Goal: Task Accomplishment & Management: Manage account settings

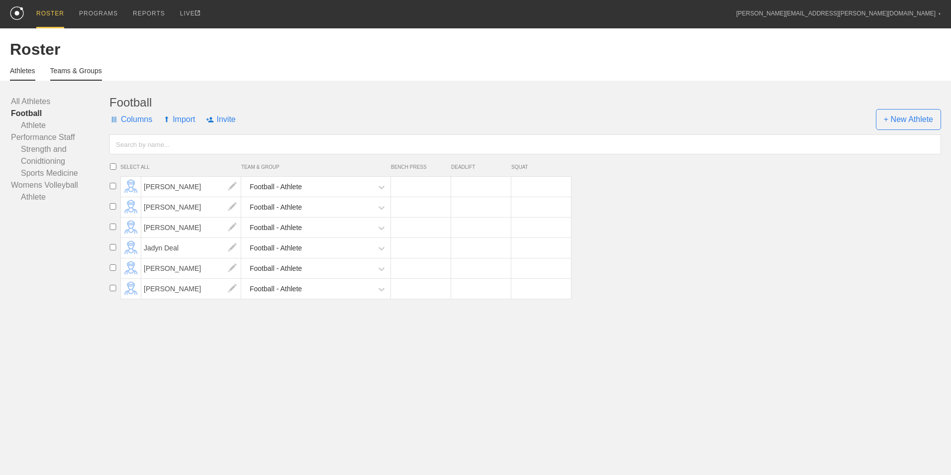
click at [70, 68] on link "Teams & Groups" at bounding box center [76, 74] width 52 height 14
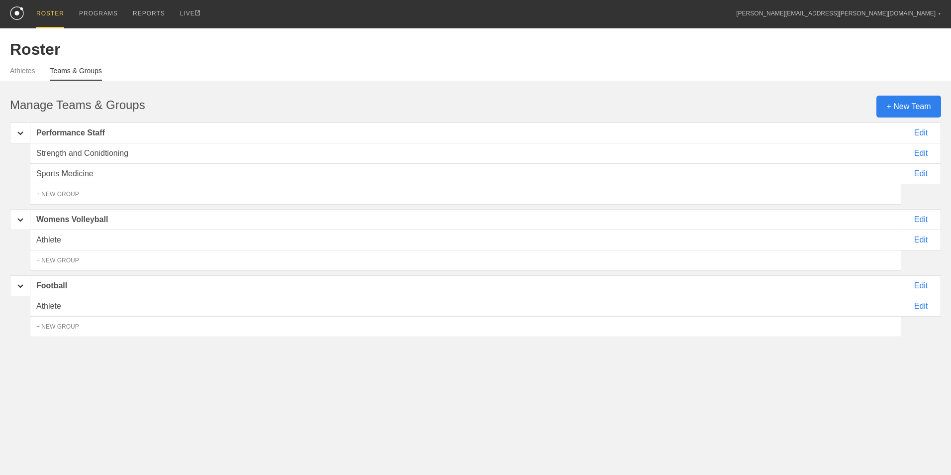
click at [898, 111] on div "+ New Team" at bounding box center [909, 107] width 65 height 22
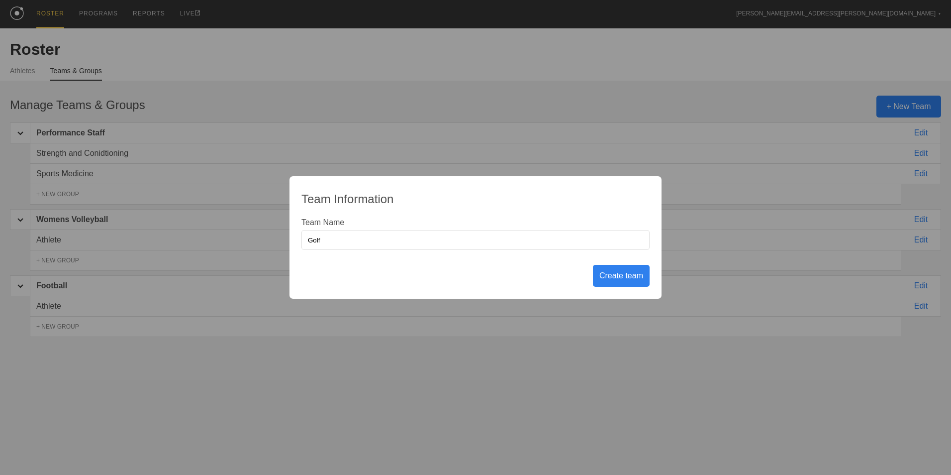
type input "Golf"
click at [629, 279] on div "Create team" at bounding box center [621, 276] width 57 height 22
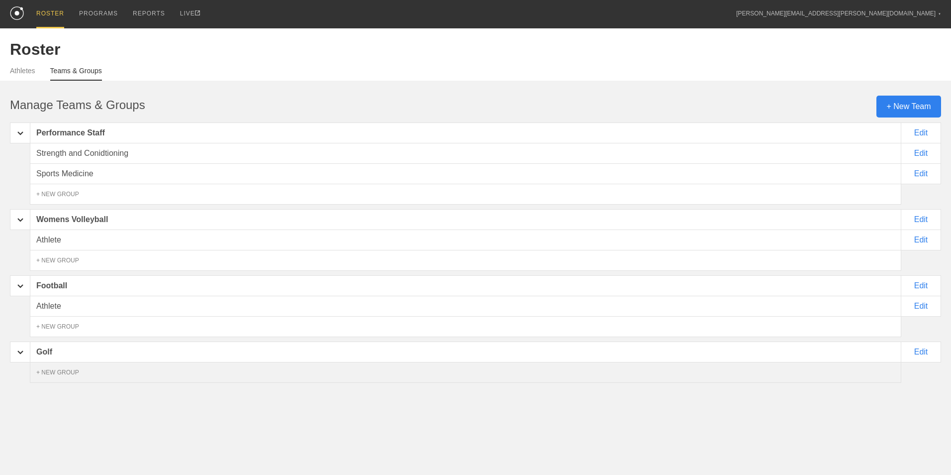
click at [156, 369] on div "+ NEW GROUP" at bounding box center [466, 372] width 872 height 21
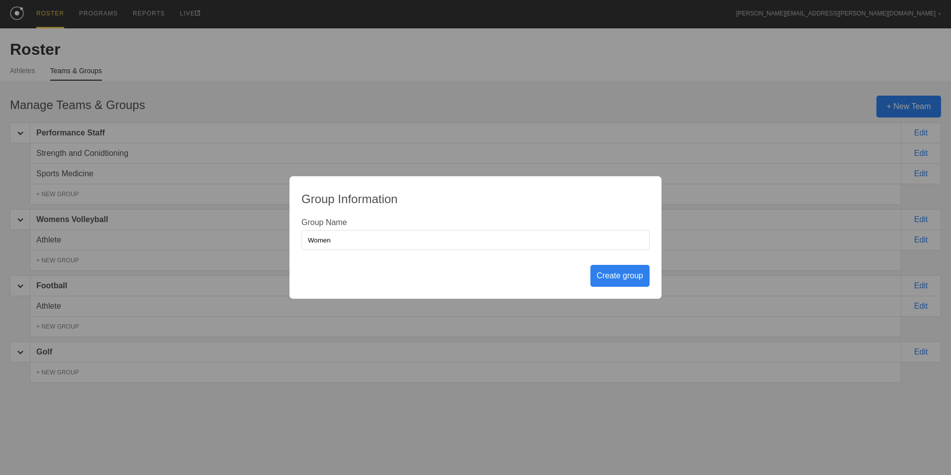
type input "Women"
click at [626, 276] on div "Create group" at bounding box center [620, 276] width 59 height 22
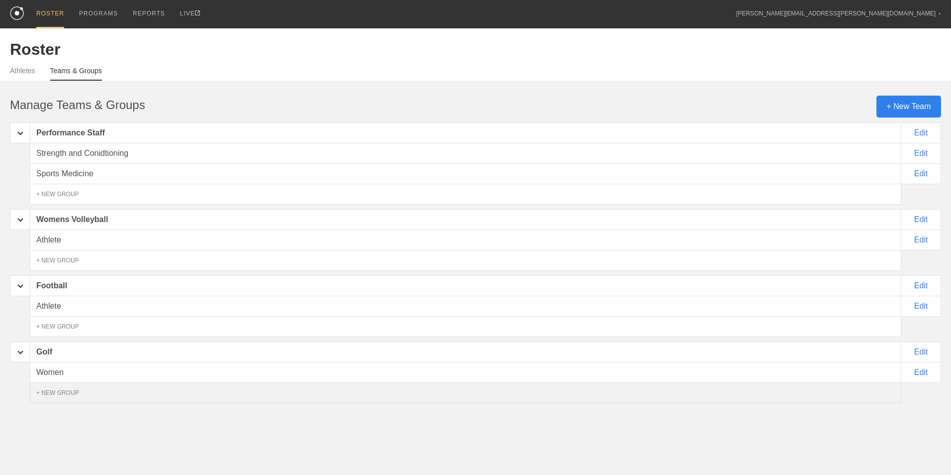
click at [879, 402] on div "+ NEW GROUP" at bounding box center [466, 392] width 872 height 21
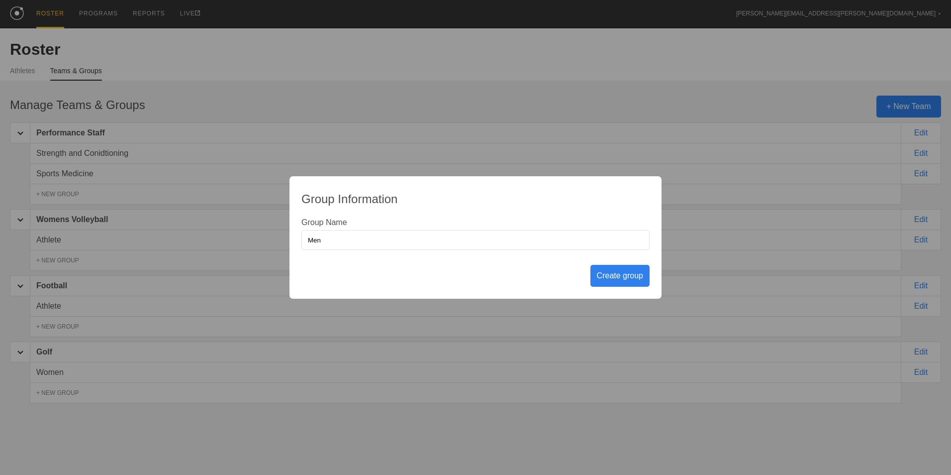
type input "Men"
click at [619, 277] on div "Create group" at bounding box center [620, 276] width 59 height 22
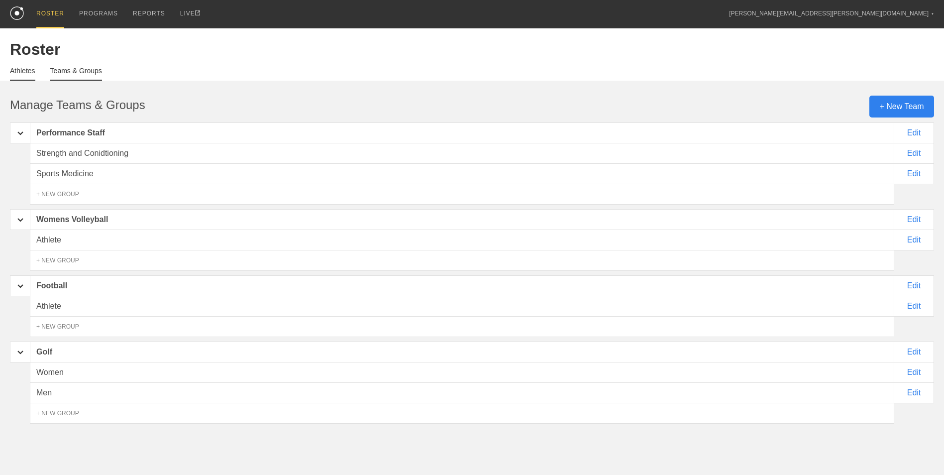
click at [27, 70] on link "Athletes" at bounding box center [22, 74] width 25 height 14
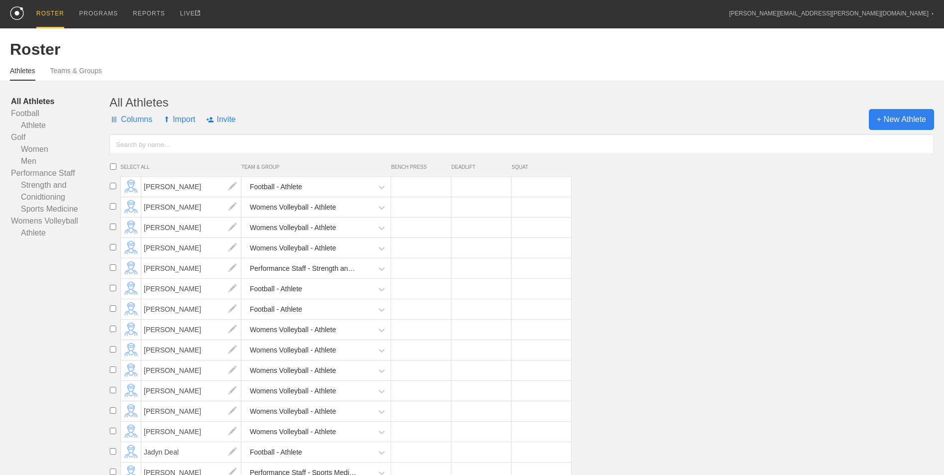
click at [884, 119] on span "+ New Athlete" at bounding box center [901, 119] width 65 height 21
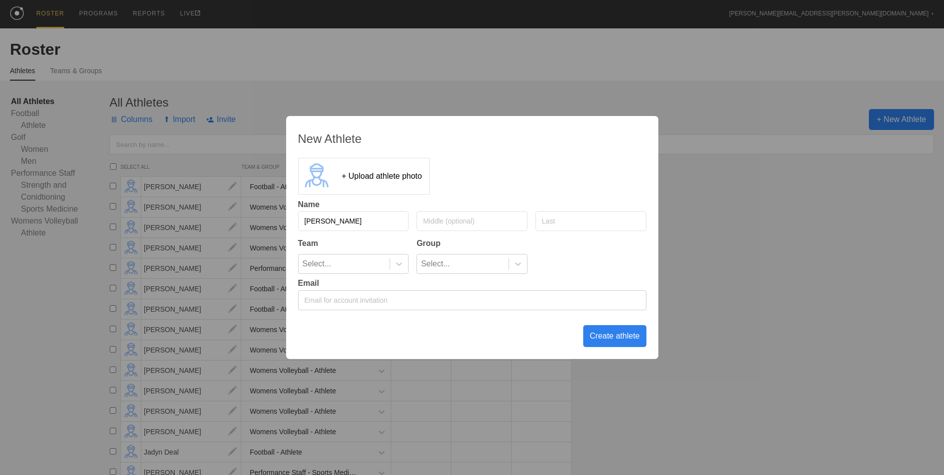
type input "[PERSON_NAME]"
type input "R"
type input "[PERSON_NAME]"
type input "Ryder"
click at [397, 266] on icon at bounding box center [399, 264] width 10 height 10
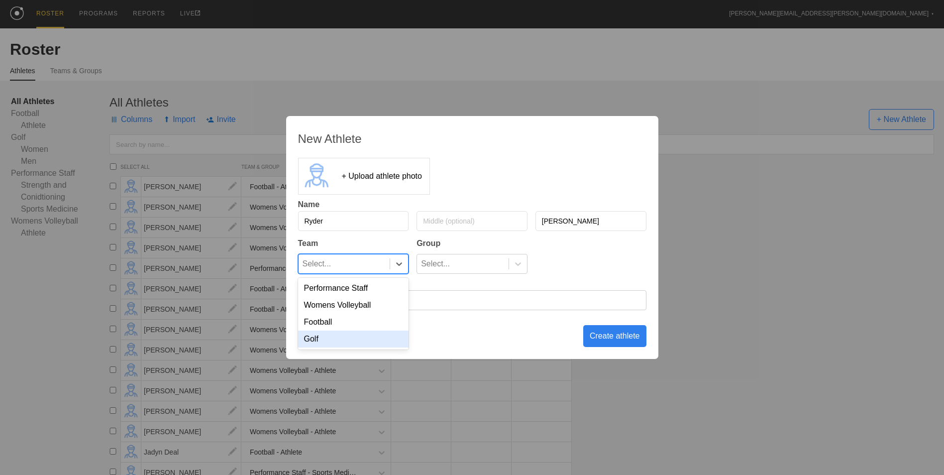
click at [368, 336] on div "Golf" at bounding box center [353, 338] width 111 height 17
click at [443, 260] on div "Select..." at bounding box center [435, 263] width 29 height 19
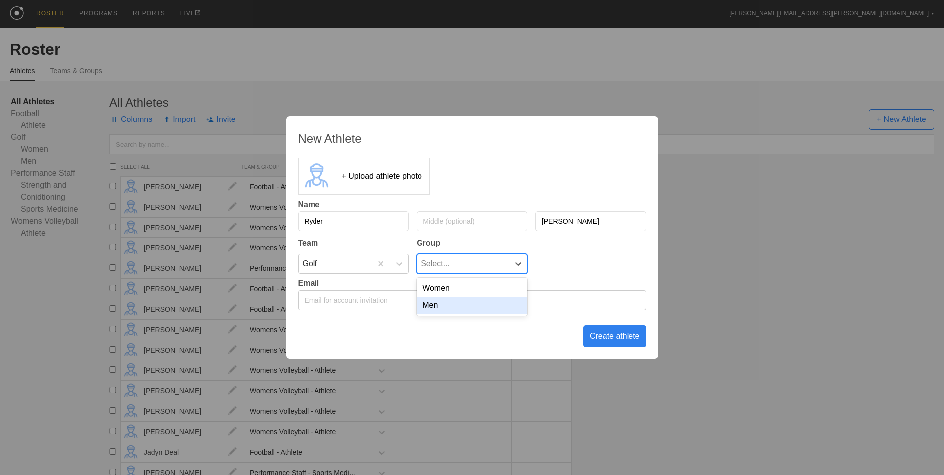
click at [438, 306] on div "Men" at bounding box center [472, 305] width 111 height 17
click at [629, 339] on div "Create athlete" at bounding box center [614, 336] width 63 height 22
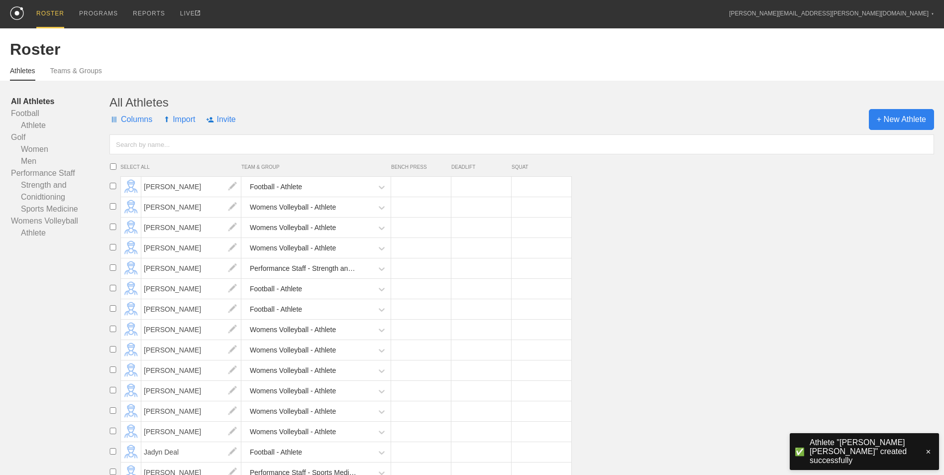
click at [903, 121] on span "+ New Athlete" at bounding box center [901, 119] width 65 height 21
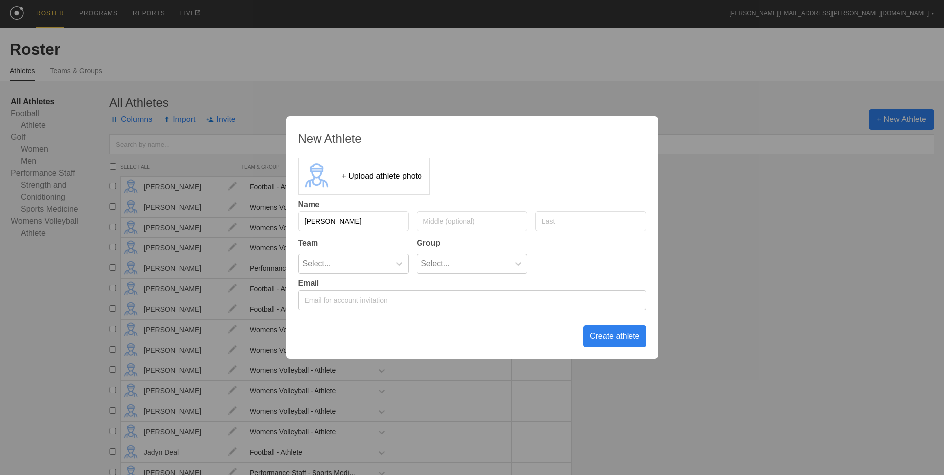
type input "[PERSON_NAME]"
click at [396, 265] on icon at bounding box center [399, 264] width 10 height 10
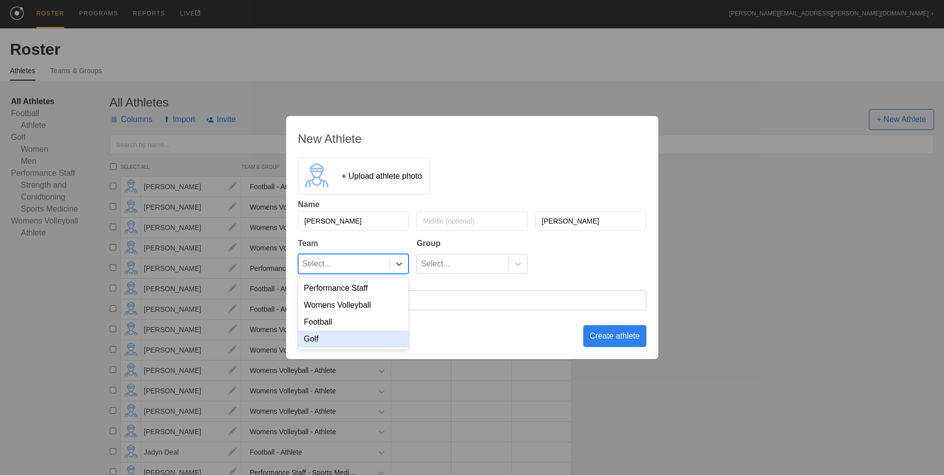
click at [355, 338] on div "Golf" at bounding box center [353, 338] width 111 height 17
click at [510, 260] on div at bounding box center [518, 264] width 18 height 10
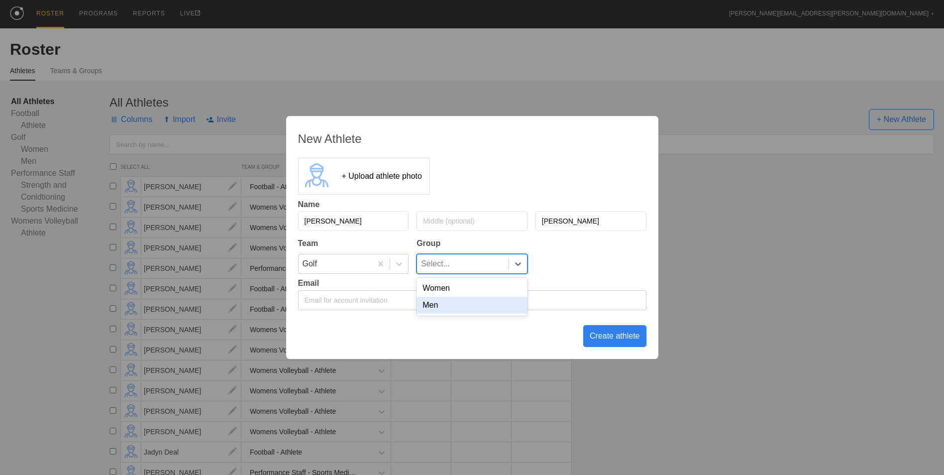
click at [485, 306] on div "Men" at bounding box center [472, 305] width 111 height 17
click at [621, 334] on div "Create athlete" at bounding box center [614, 336] width 63 height 22
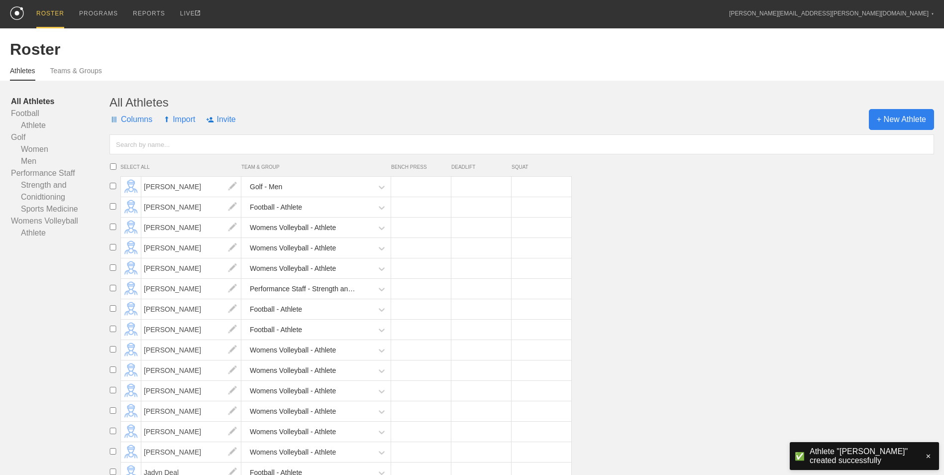
click at [912, 127] on span "+ New Athlete" at bounding box center [901, 119] width 65 height 21
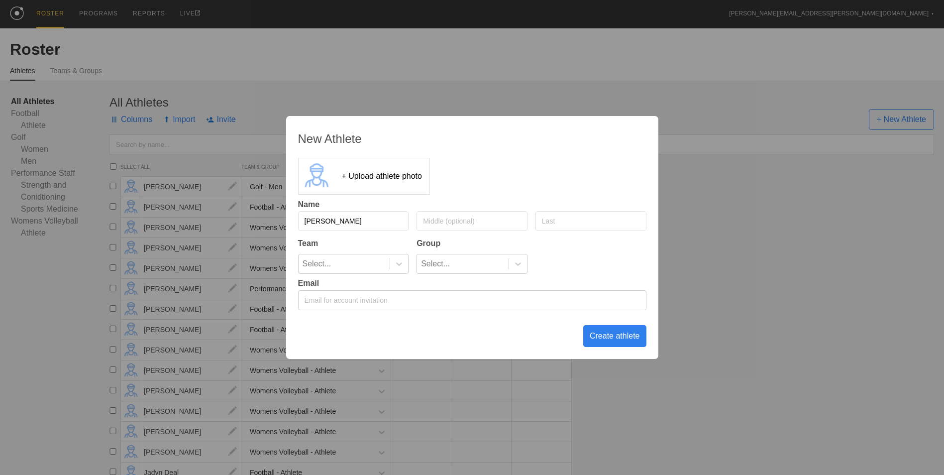
type input "[PERSON_NAME]"
click at [337, 266] on div "Select..." at bounding box center [345, 263] width 92 height 19
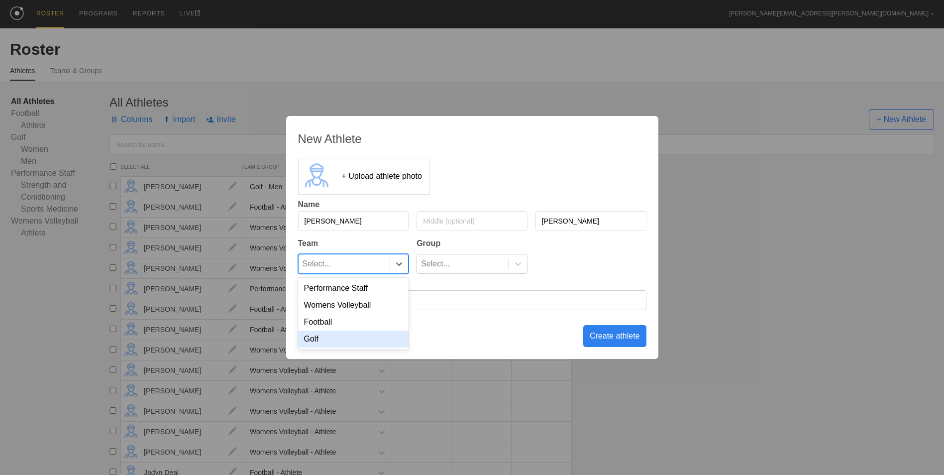
click at [330, 346] on div "Golf" at bounding box center [353, 338] width 111 height 17
click at [478, 249] on div "Team Group" at bounding box center [472, 242] width 348 height 15
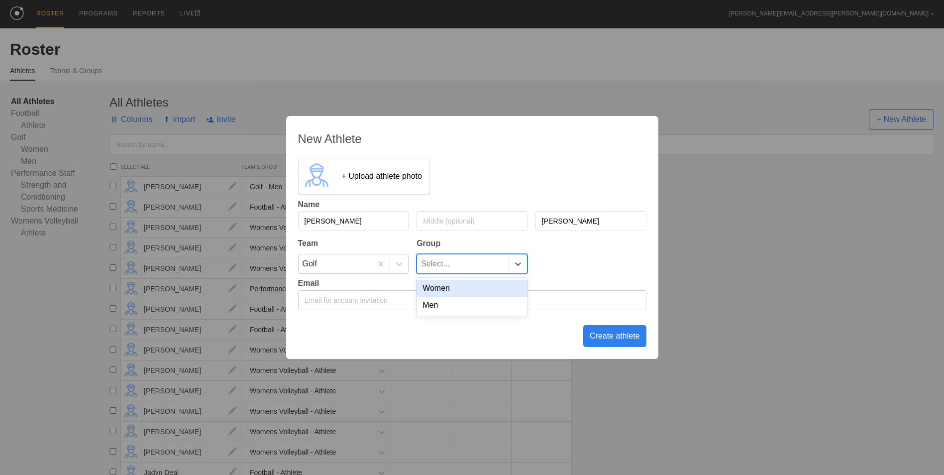
click at [478, 254] on div "Select..." at bounding box center [463, 263] width 92 height 19
click at [444, 309] on div "Men" at bounding box center [472, 305] width 111 height 17
click at [600, 342] on div "Create athlete" at bounding box center [614, 336] width 63 height 22
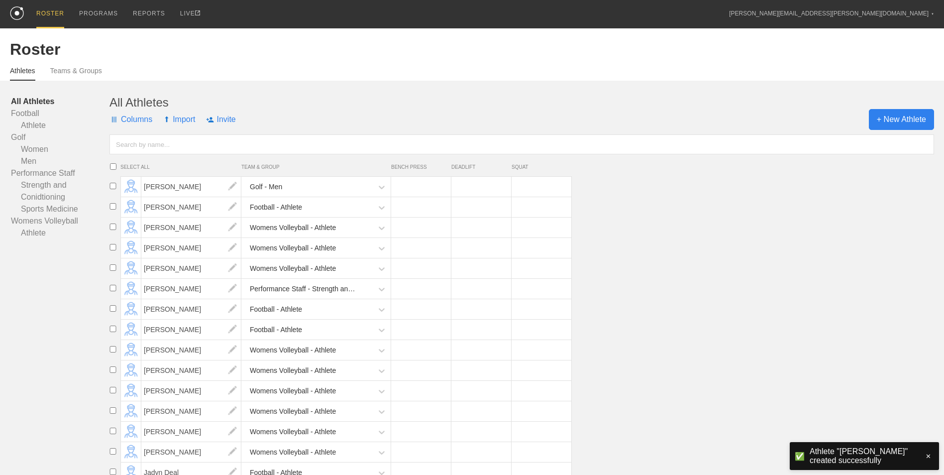
click at [901, 114] on span "+ New Athlete" at bounding box center [901, 119] width 65 height 21
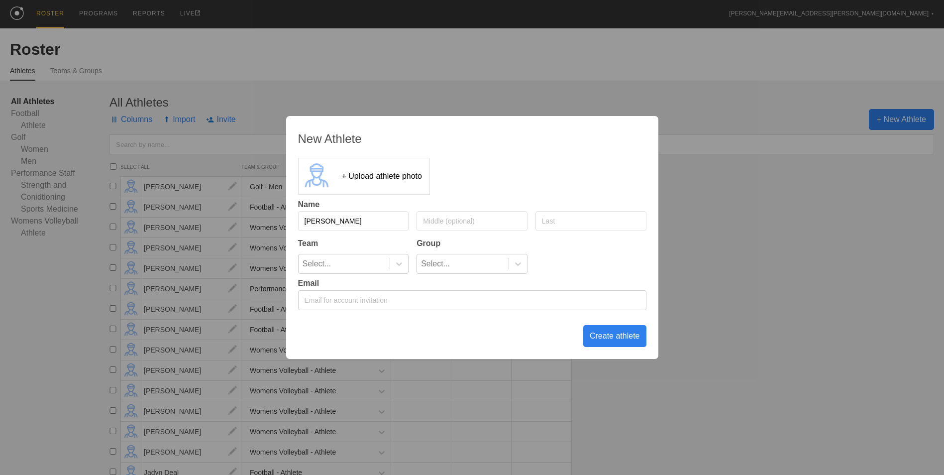
type input "[PERSON_NAME]"
type input "Fonke"
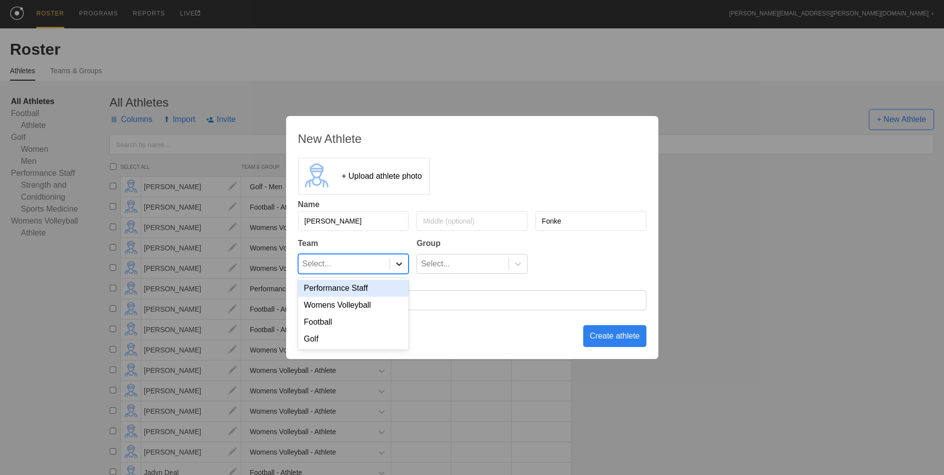
click at [402, 263] on icon at bounding box center [399, 263] width 6 height 3
click at [367, 341] on div "Golf" at bounding box center [353, 338] width 111 height 17
click at [520, 258] on div at bounding box center [518, 263] width 18 height 19
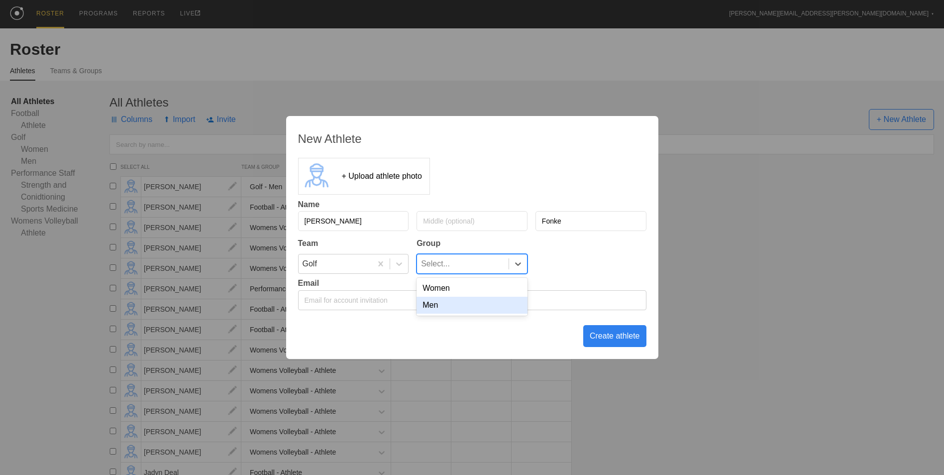
click at [487, 302] on div "Men" at bounding box center [472, 305] width 111 height 17
click at [598, 332] on div "Create athlete" at bounding box center [614, 336] width 63 height 22
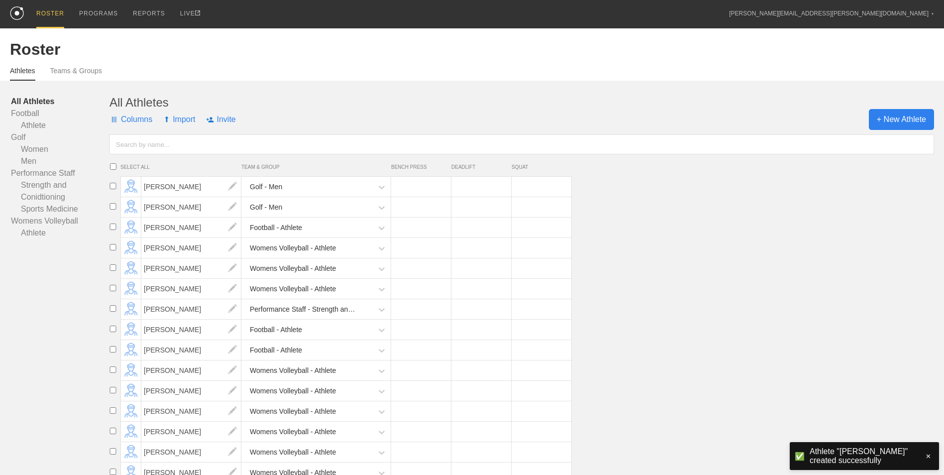
click at [885, 121] on span "+ New Athlete" at bounding box center [901, 119] width 65 height 21
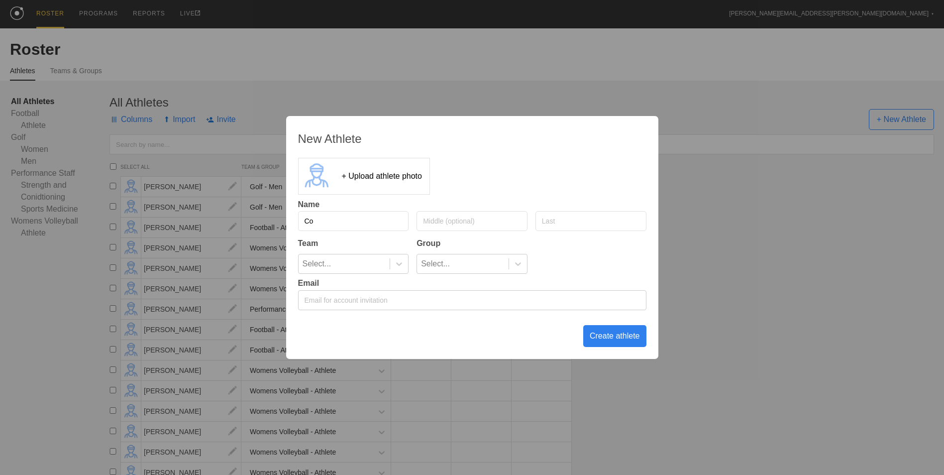
type input "C"
click at [773, 259] on div "New Athlete + Upload athlete photo Name Team Group Select... Select... Email Cr…" at bounding box center [472, 237] width 944 height 475
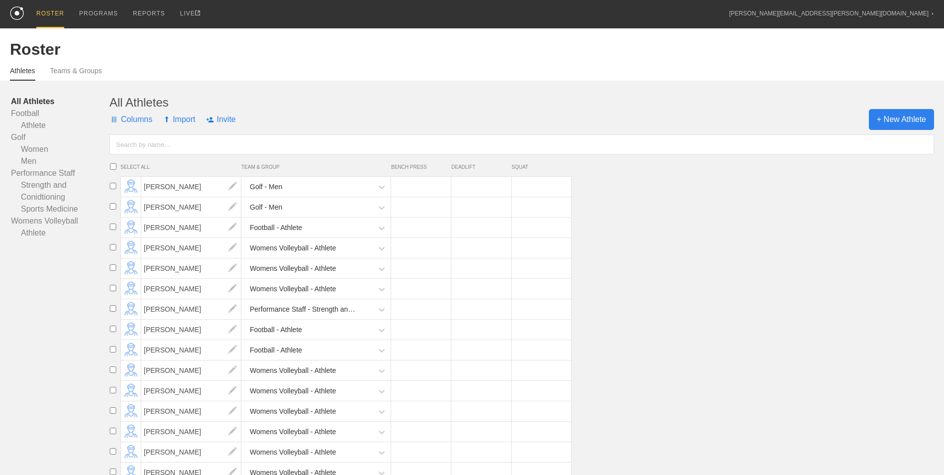
click at [905, 120] on span "+ New Athlete" at bounding box center [901, 119] width 65 height 21
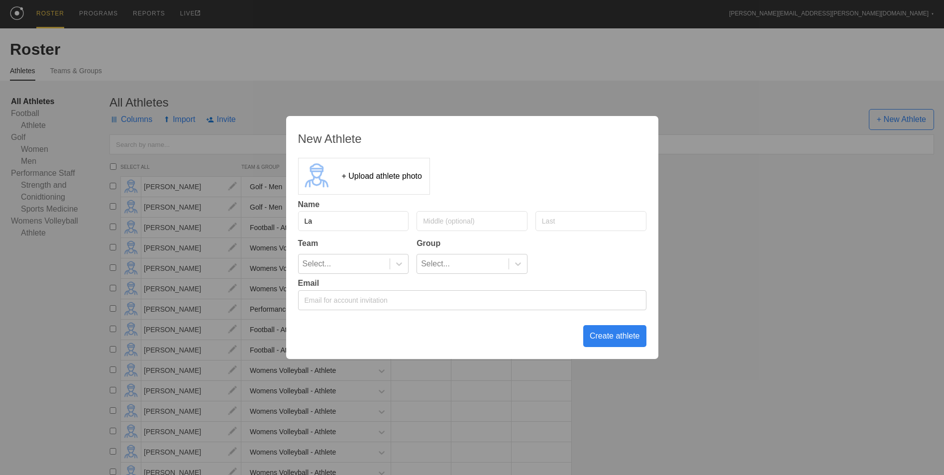
type input "L"
type input "[PERSON_NAME]"
click at [399, 260] on icon at bounding box center [399, 264] width 10 height 10
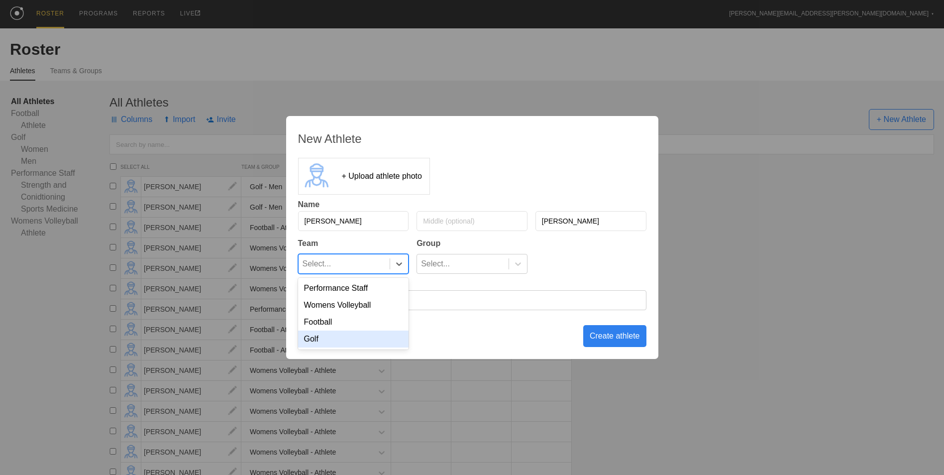
click at [368, 338] on div "Golf" at bounding box center [353, 338] width 111 height 17
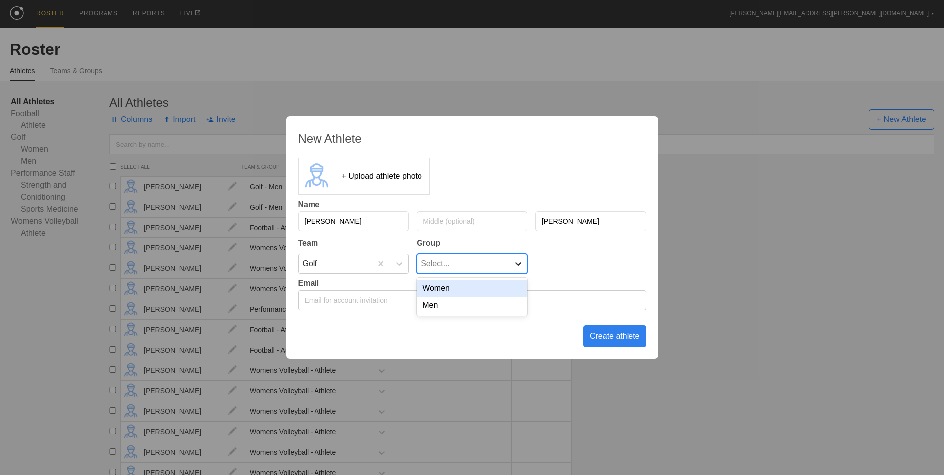
click at [515, 262] on icon at bounding box center [518, 264] width 10 height 10
click at [473, 306] on div "Men" at bounding box center [472, 305] width 111 height 17
click at [626, 338] on div "Create athlete" at bounding box center [614, 336] width 63 height 22
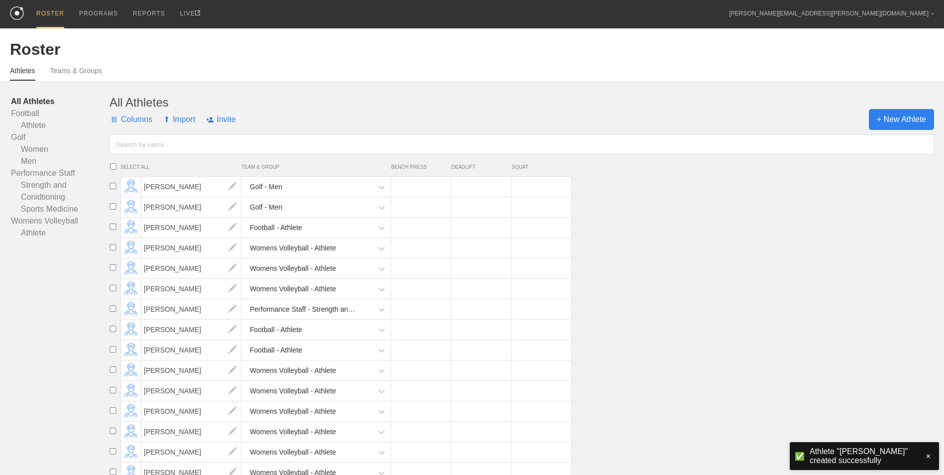
click at [911, 122] on span "+ New Athlete" at bounding box center [901, 119] width 65 height 21
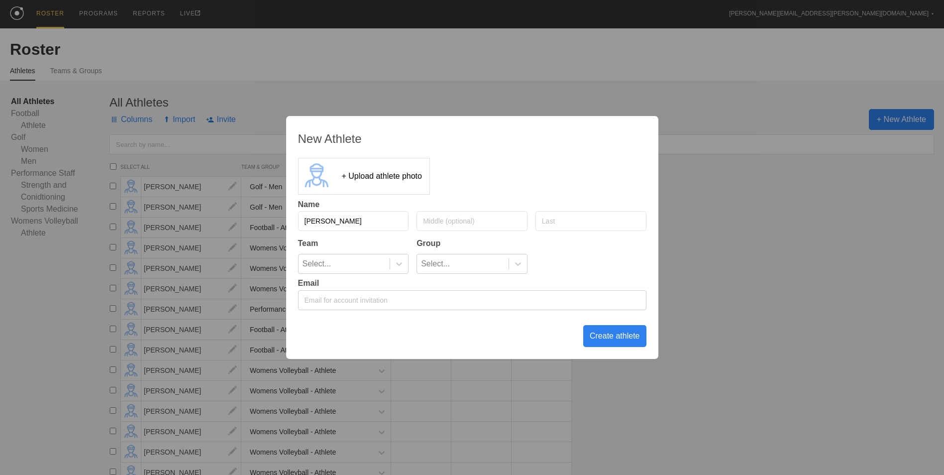
type input "[PERSON_NAME]"
click at [393, 268] on div at bounding box center [399, 264] width 18 height 10
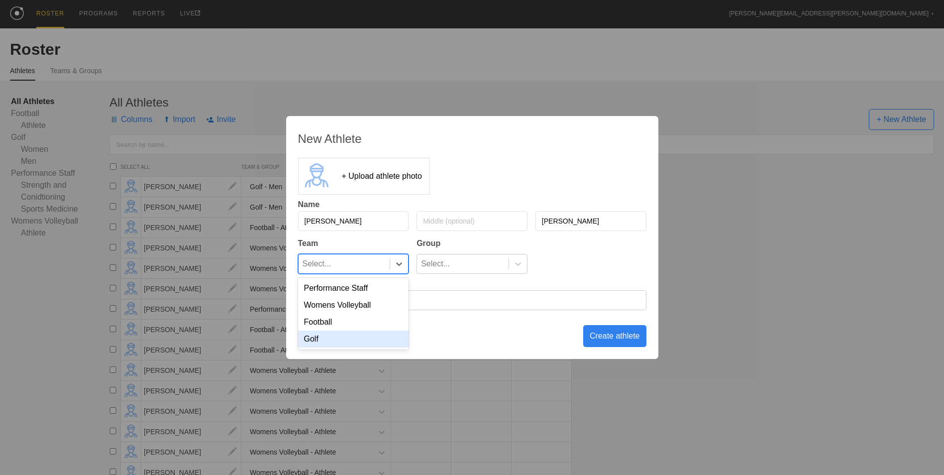
click at [369, 335] on div "Golf" at bounding box center [353, 338] width 111 height 17
click at [487, 262] on div "Select..." at bounding box center [463, 263] width 92 height 19
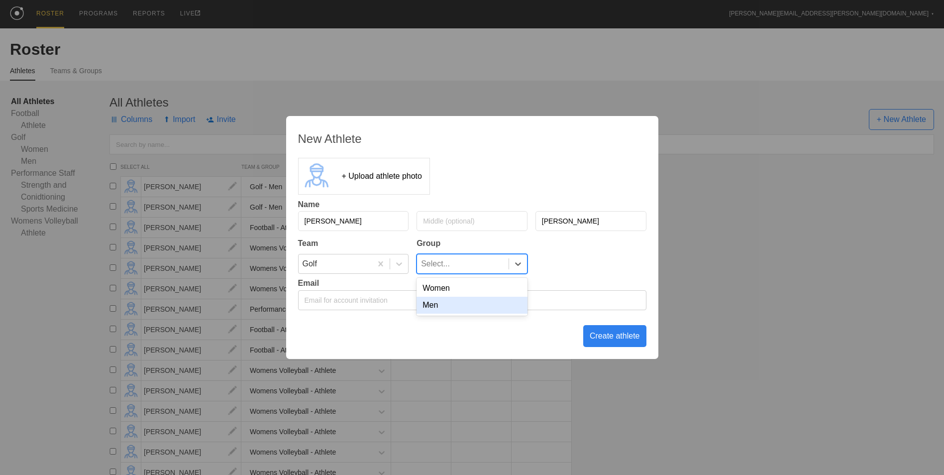
click at [472, 310] on div "Men" at bounding box center [472, 305] width 111 height 17
click at [616, 339] on div "Create athlete" at bounding box center [614, 336] width 63 height 22
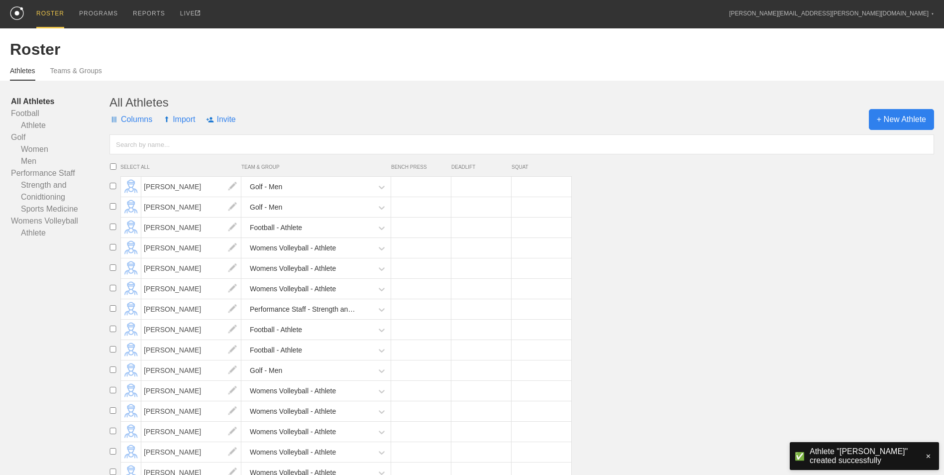
click at [886, 122] on span "+ New Athlete" at bounding box center [901, 119] width 65 height 21
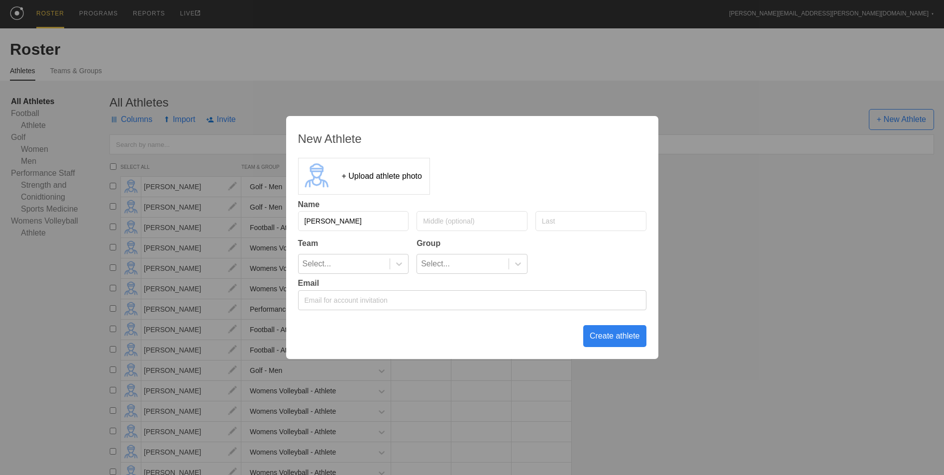
type input "[PERSON_NAME]"
click at [391, 270] on div at bounding box center [399, 263] width 18 height 19
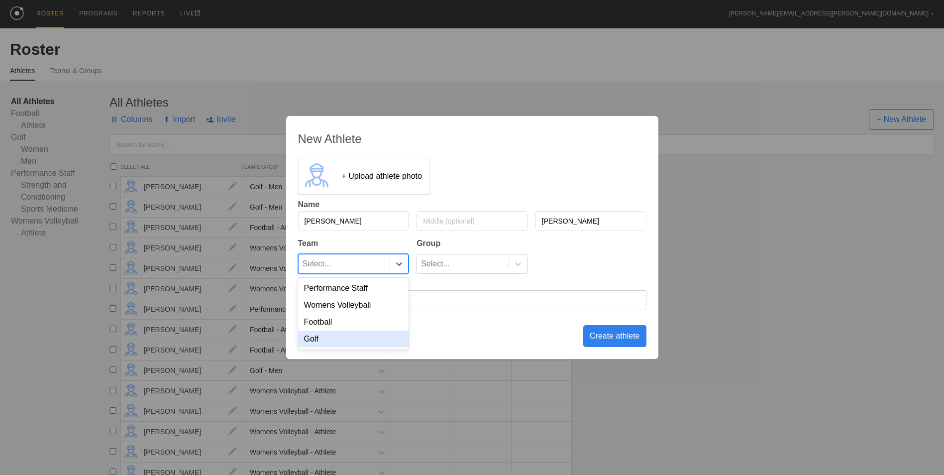
drag, startPoint x: 352, startPoint y: 341, endPoint x: 451, endPoint y: 303, distance: 106.4
click at [354, 341] on div "Golf" at bounding box center [353, 338] width 111 height 17
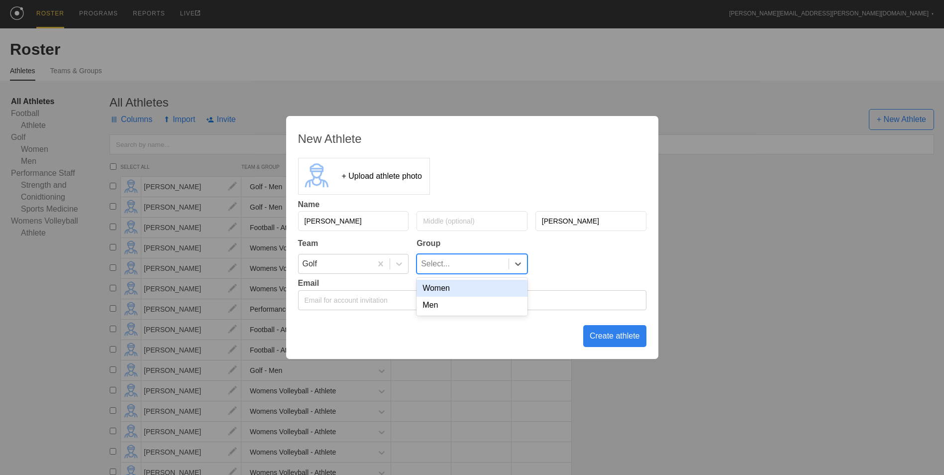
click at [506, 263] on div "Select..." at bounding box center [463, 263] width 92 height 19
click at [484, 307] on div "Men" at bounding box center [472, 305] width 111 height 17
click at [611, 339] on div "Create athlete" at bounding box center [614, 336] width 63 height 22
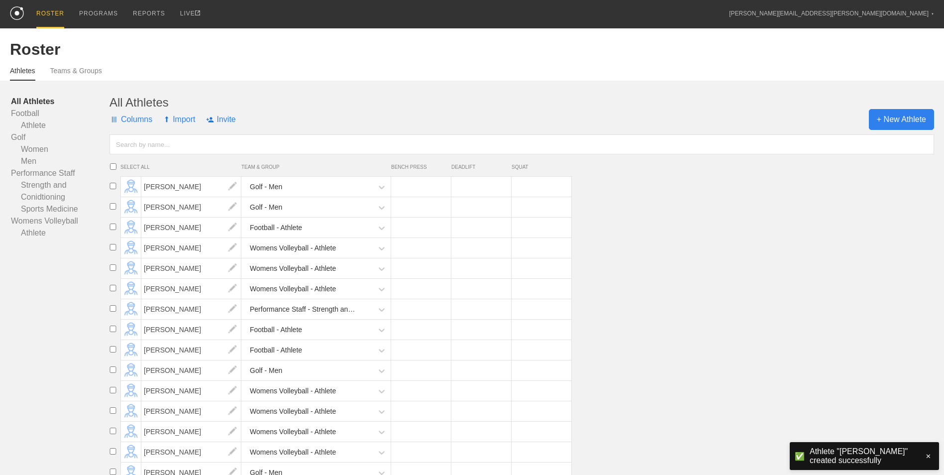
click at [895, 120] on span "+ New Athlete" at bounding box center [901, 119] width 65 height 21
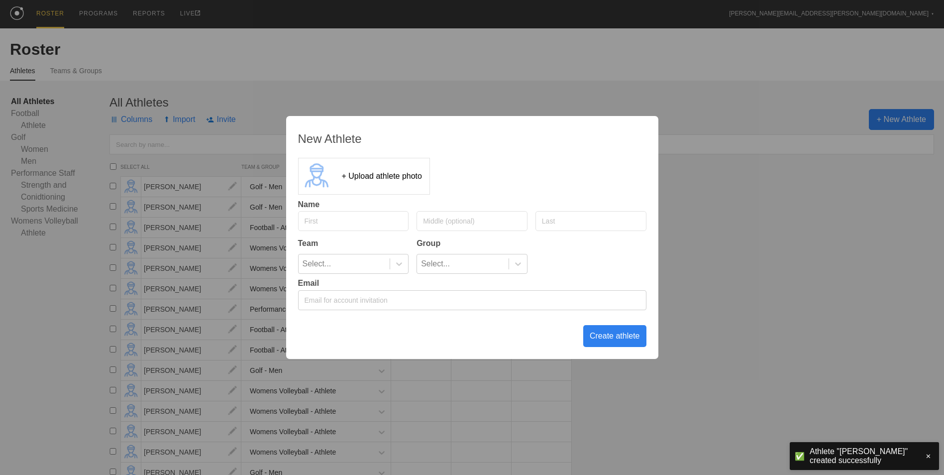
type input "B"
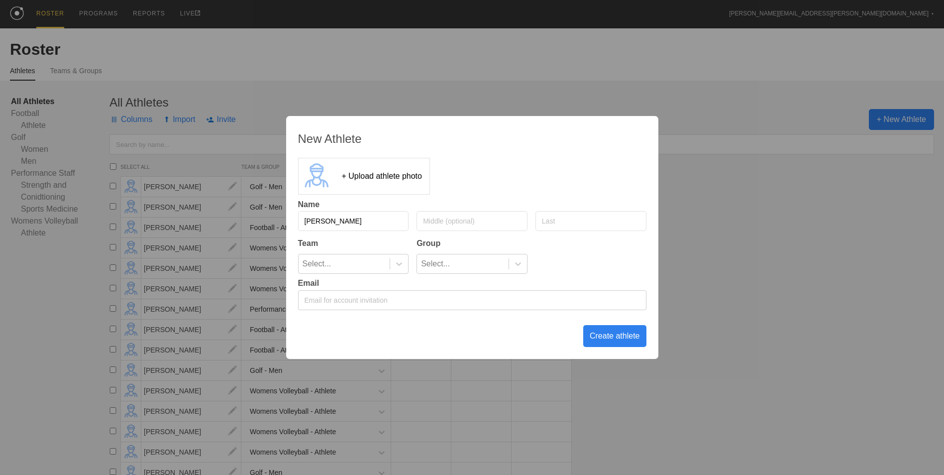
type input "[PERSON_NAME]"
click at [404, 268] on icon at bounding box center [399, 264] width 10 height 10
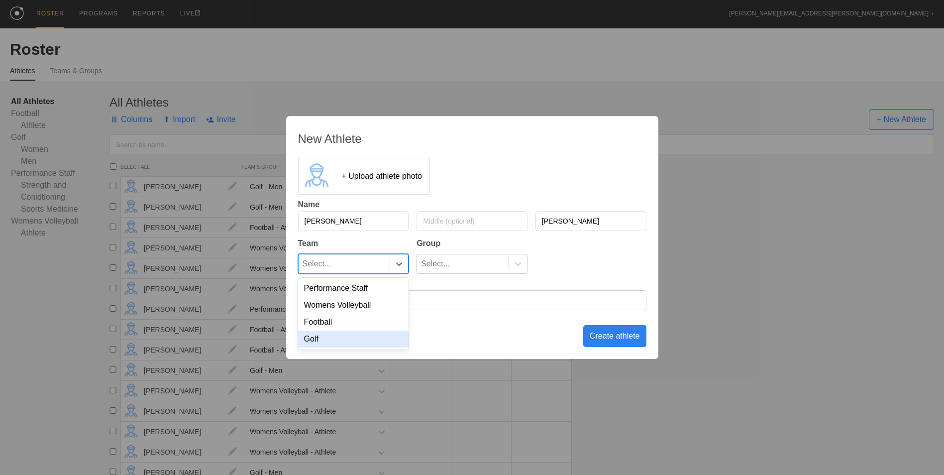
click at [366, 340] on div "Golf" at bounding box center [353, 338] width 111 height 17
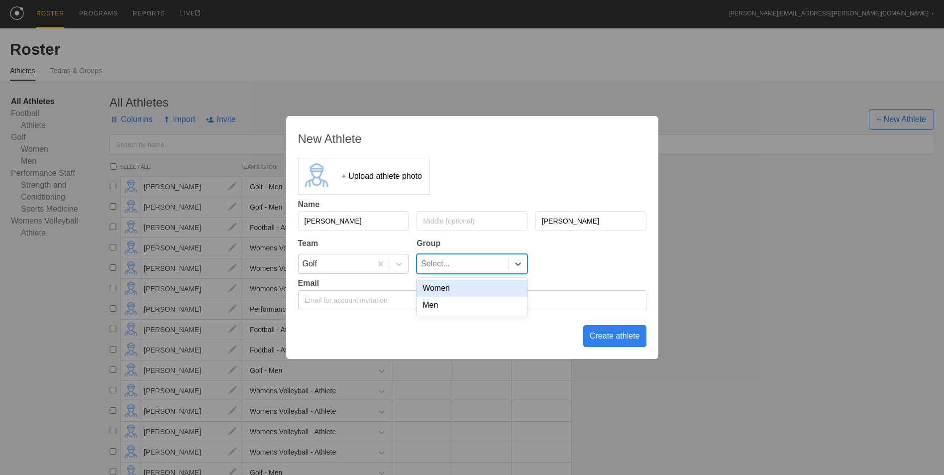
click at [438, 263] on div "Select..." at bounding box center [435, 263] width 29 height 19
click at [436, 308] on div "Men" at bounding box center [472, 305] width 111 height 17
click at [611, 338] on div "Create athlete" at bounding box center [614, 336] width 63 height 22
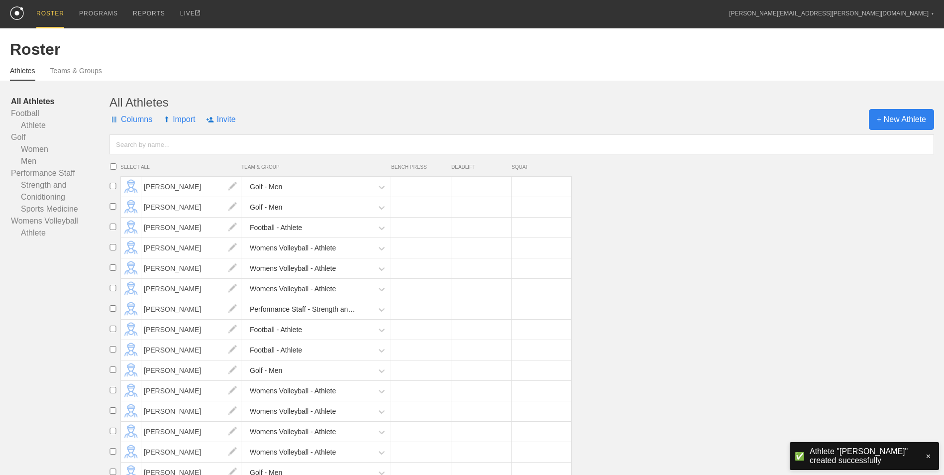
click at [896, 120] on span "+ New Athlete" at bounding box center [901, 119] width 65 height 21
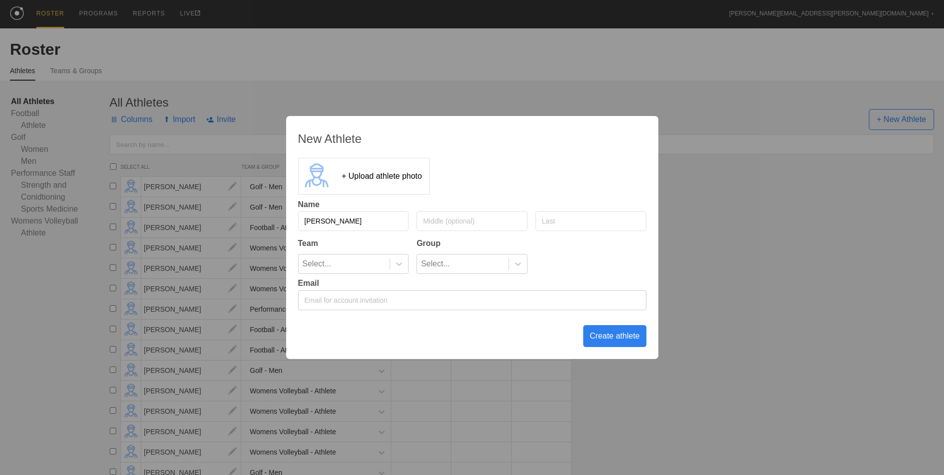
type input "[PERSON_NAME]"
click at [400, 259] on icon at bounding box center [399, 264] width 10 height 10
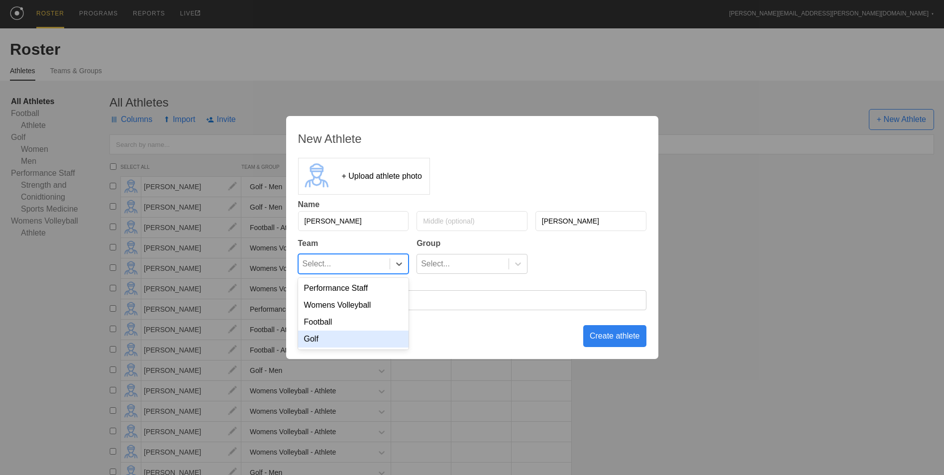
click at [364, 336] on div "Golf" at bounding box center [353, 338] width 111 height 17
click at [512, 259] on div at bounding box center [518, 264] width 18 height 10
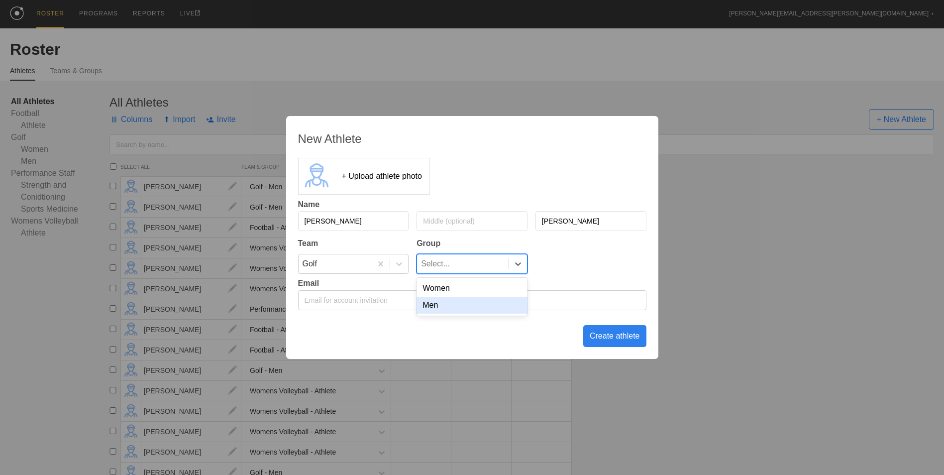
click at [478, 309] on div "Men" at bounding box center [472, 305] width 111 height 17
click at [610, 339] on div "Create athlete" at bounding box center [614, 336] width 63 height 22
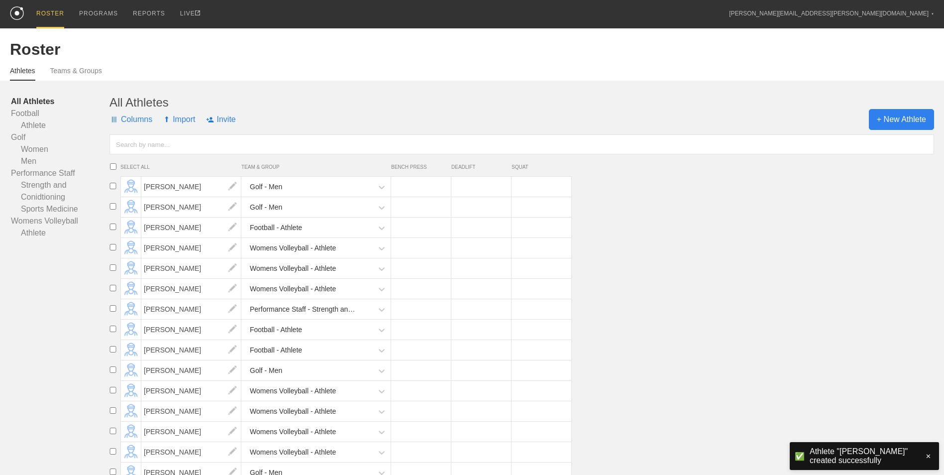
click at [886, 115] on span "+ New Athlete" at bounding box center [901, 119] width 65 height 21
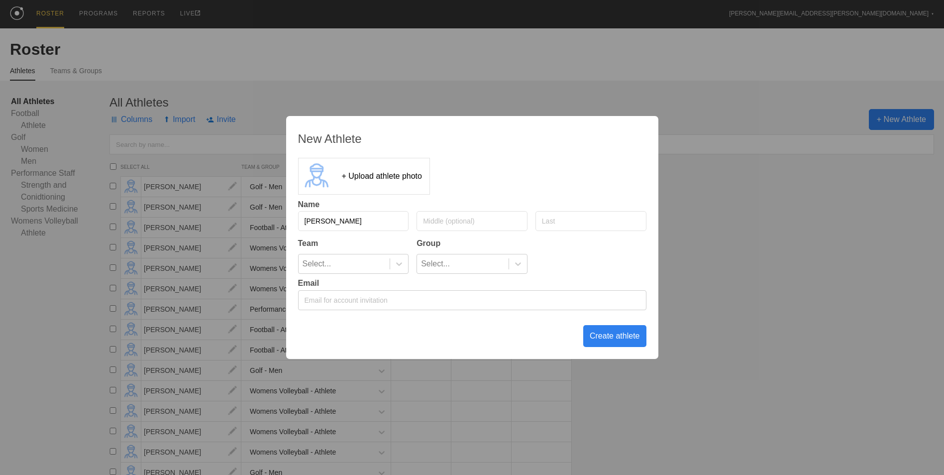
type input "[PERSON_NAME]"
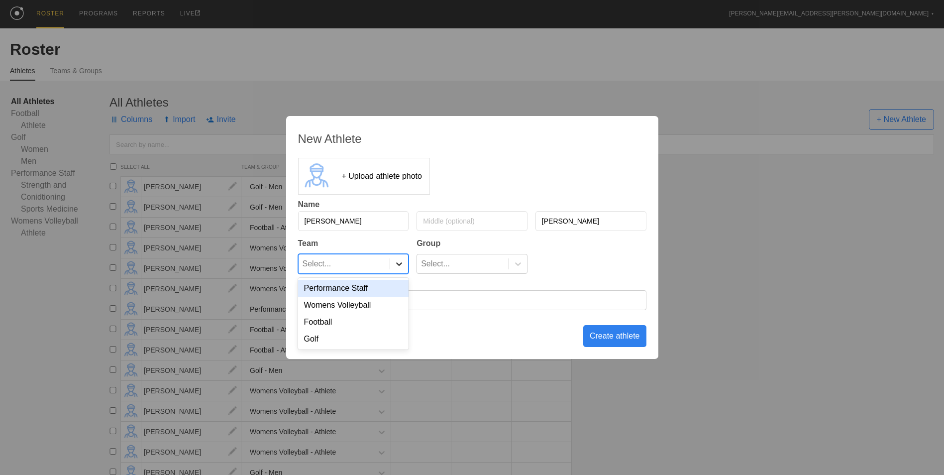
click at [398, 268] on icon at bounding box center [399, 264] width 10 height 10
click at [357, 343] on div "Golf" at bounding box center [353, 338] width 111 height 17
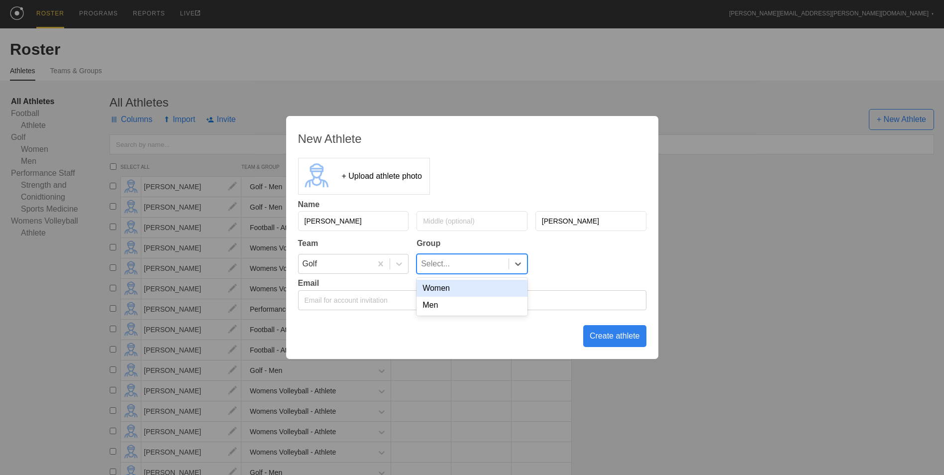
click at [439, 256] on div "Select..." at bounding box center [435, 263] width 29 height 19
click at [441, 311] on div "Men" at bounding box center [472, 305] width 111 height 17
click at [602, 338] on div "Create athlete" at bounding box center [614, 336] width 63 height 22
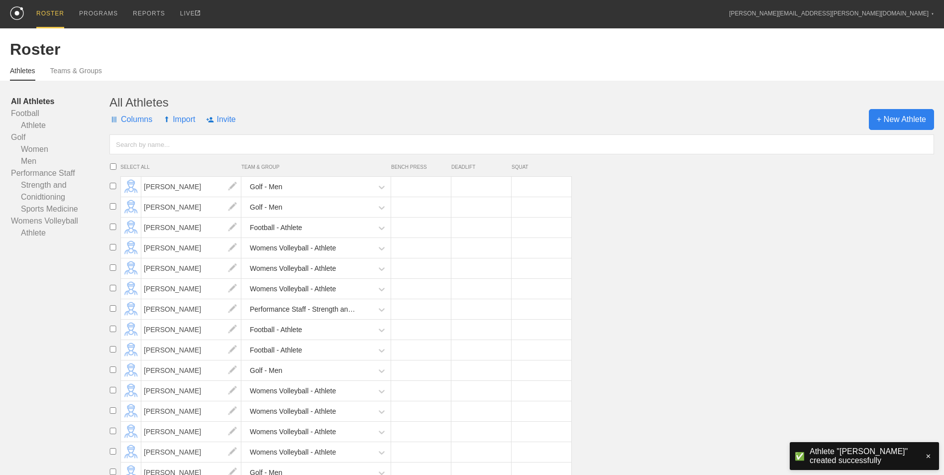
click at [893, 115] on span "+ New Athlete" at bounding box center [901, 119] width 65 height 21
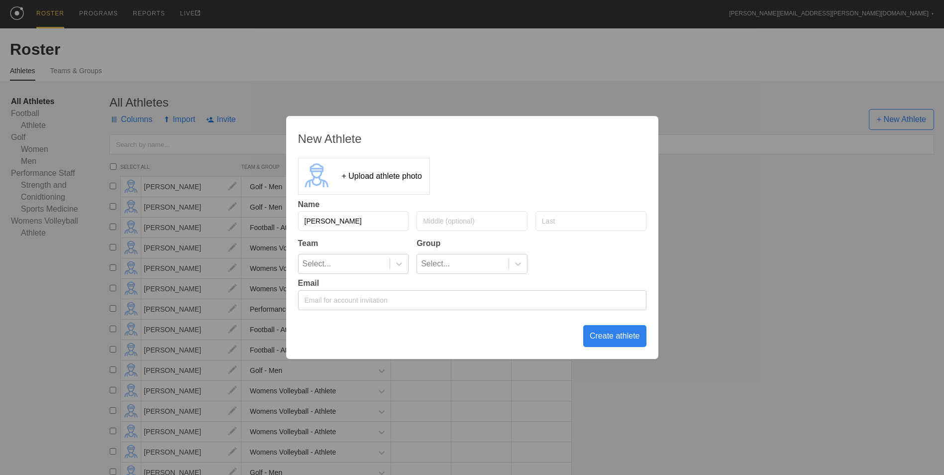
type input "[PERSON_NAME]"
type input "Pebbles"
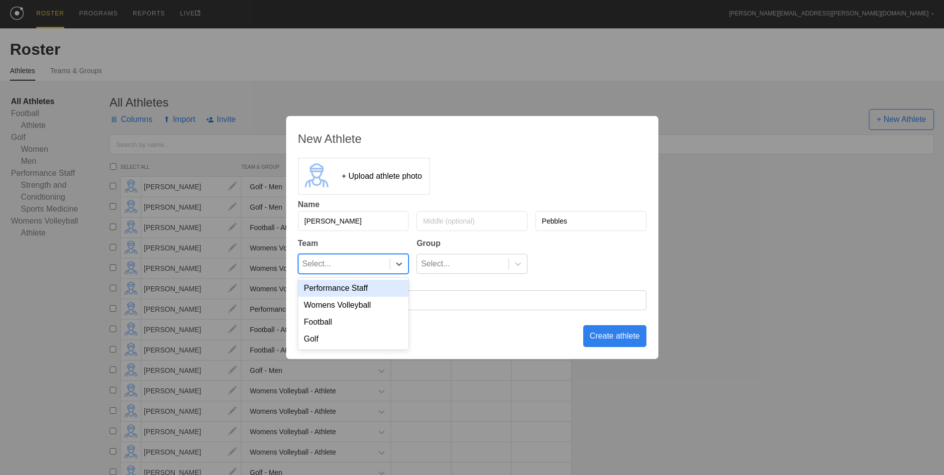
click at [339, 262] on div "Select..." at bounding box center [345, 263] width 92 height 19
click at [326, 343] on div "Golf" at bounding box center [353, 338] width 111 height 17
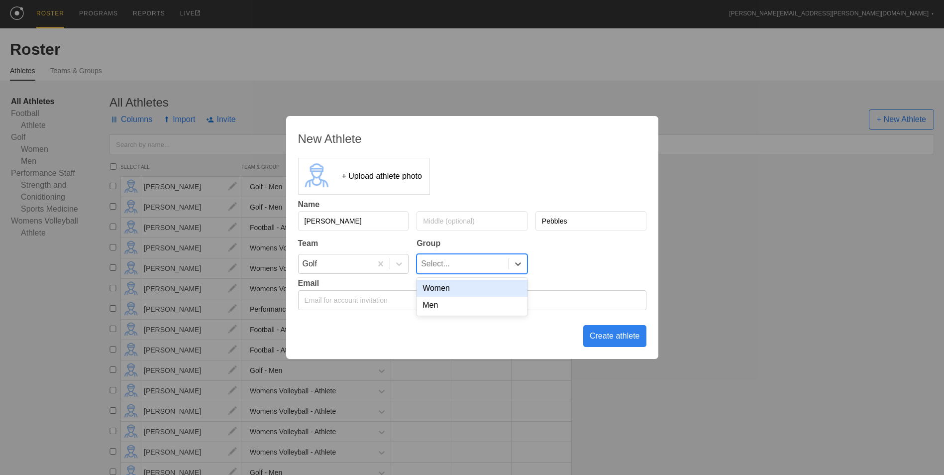
click at [461, 269] on div "Select..." at bounding box center [463, 263] width 92 height 19
click at [451, 311] on div "Men" at bounding box center [472, 305] width 111 height 17
click at [607, 337] on div "Create athlete" at bounding box center [614, 336] width 63 height 22
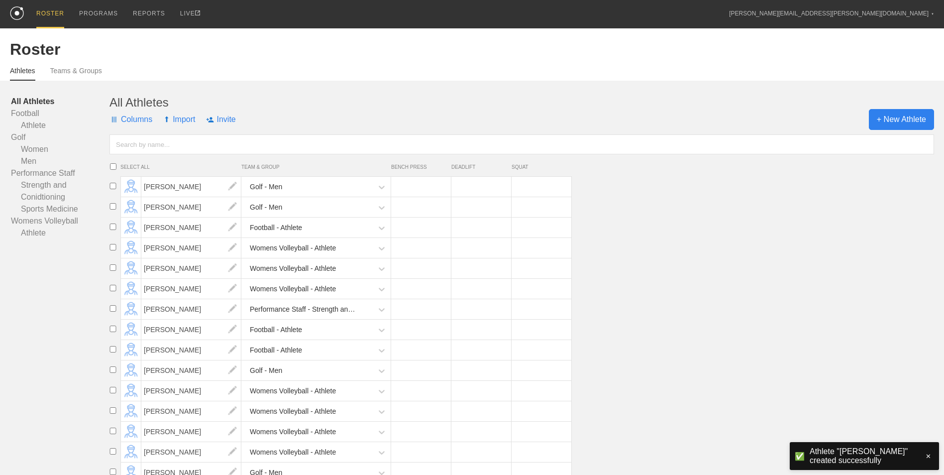
click at [911, 120] on span "+ New Athlete" at bounding box center [901, 119] width 65 height 21
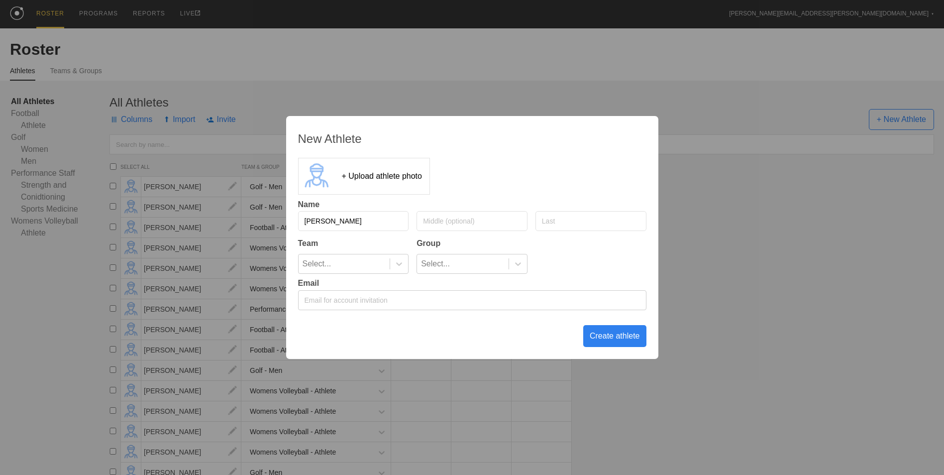
type input "[PERSON_NAME]"
click at [314, 219] on input "[PERSON_NAME]" at bounding box center [353, 221] width 111 height 20
type input "Collin"
click at [341, 264] on div "Select..." at bounding box center [345, 263] width 92 height 19
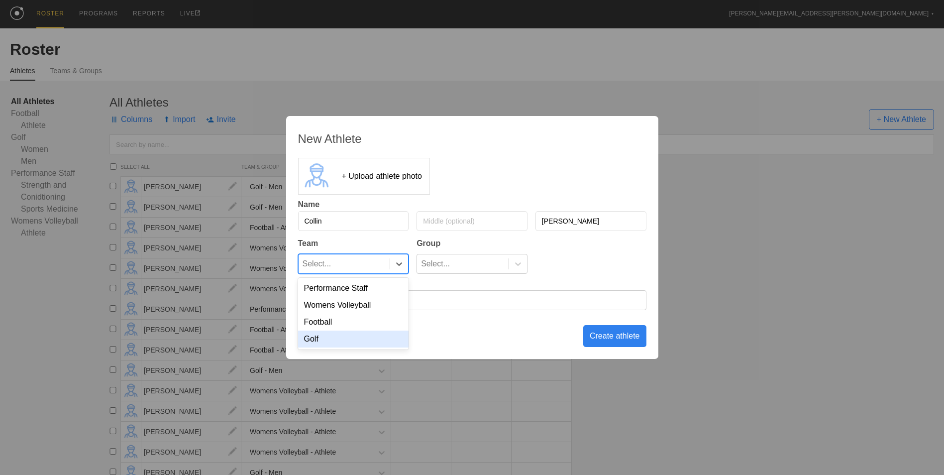
click at [334, 339] on div "Golf" at bounding box center [353, 338] width 111 height 17
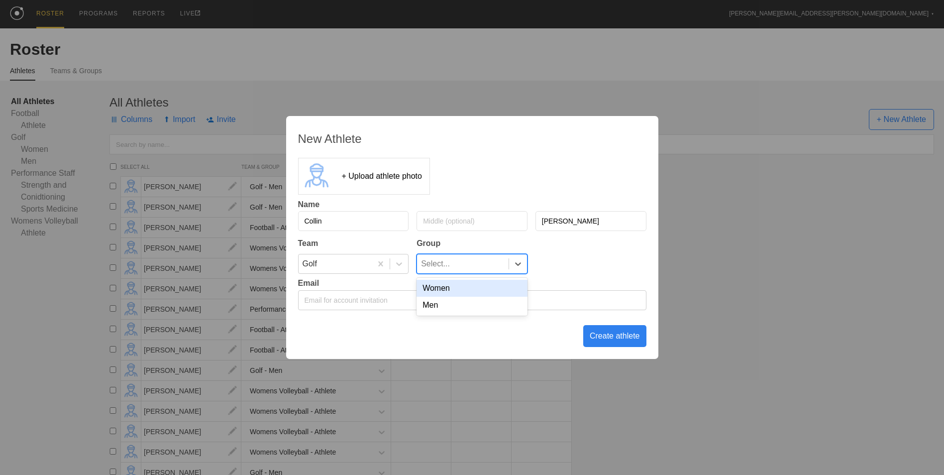
click at [457, 268] on div "Select..." at bounding box center [463, 263] width 92 height 19
click at [452, 305] on div "Men" at bounding box center [472, 305] width 111 height 17
click at [618, 344] on div "Create athlete" at bounding box center [614, 336] width 63 height 22
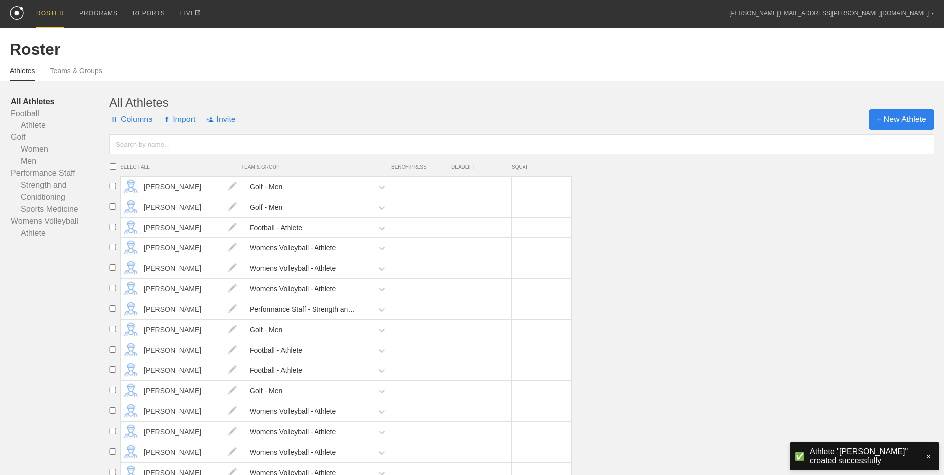
click at [894, 119] on span "+ New Athlete" at bounding box center [901, 119] width 65 height 21
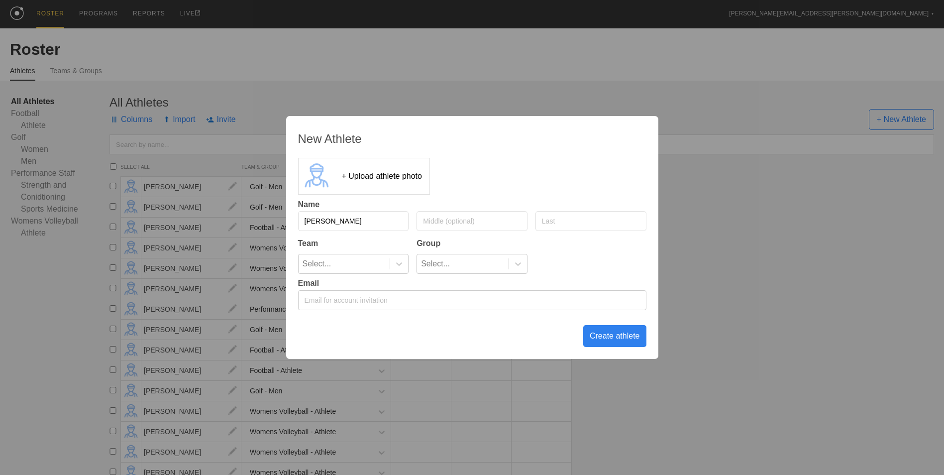
type input "[PERSON_NAME]"
click at [394, 262] on div at bounding box center [399, 264] width 18 height 10
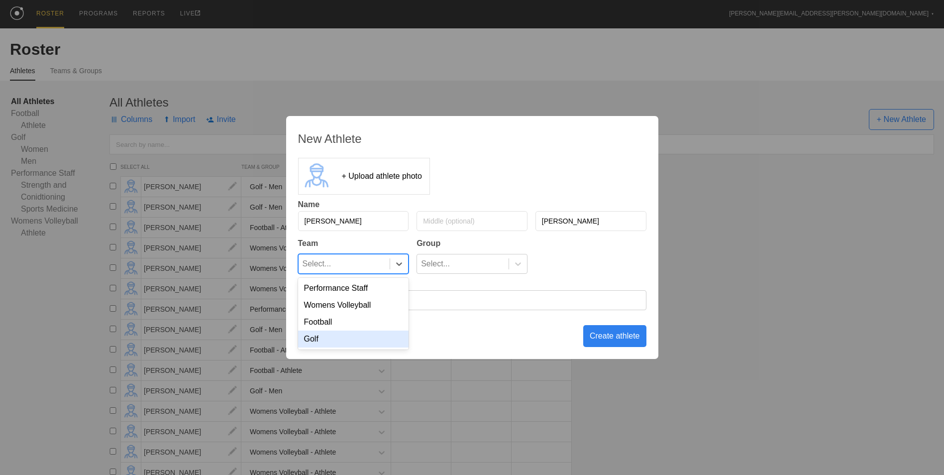
click at [366, 337] on div "Golf" at bounding box center [353, 338] width 111 height 17
click at [453, 263] on div "Select..." at bounding box center [463, 263] width 92 height 19
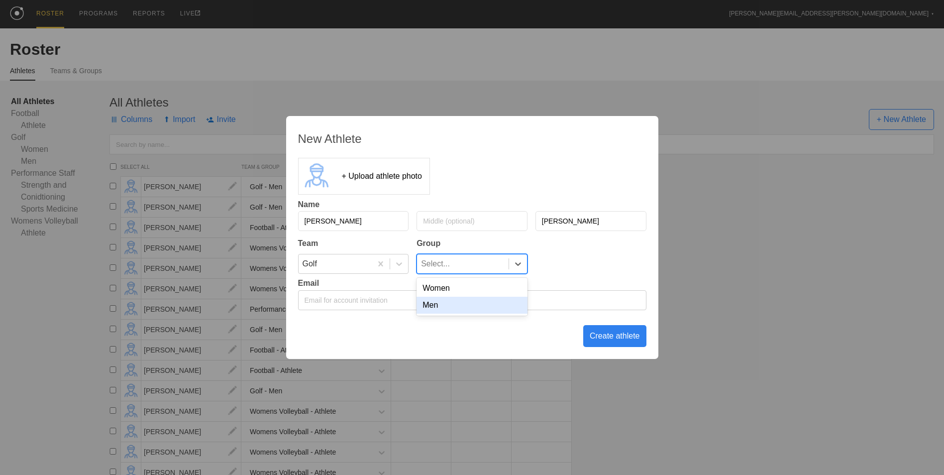
click at [450, 308] on div "Men" at bounding box center [472, 305] width 111 height 17
click at [615, 339] on div "Create athlete" at bounding box center [614, 336] width 63 height 22
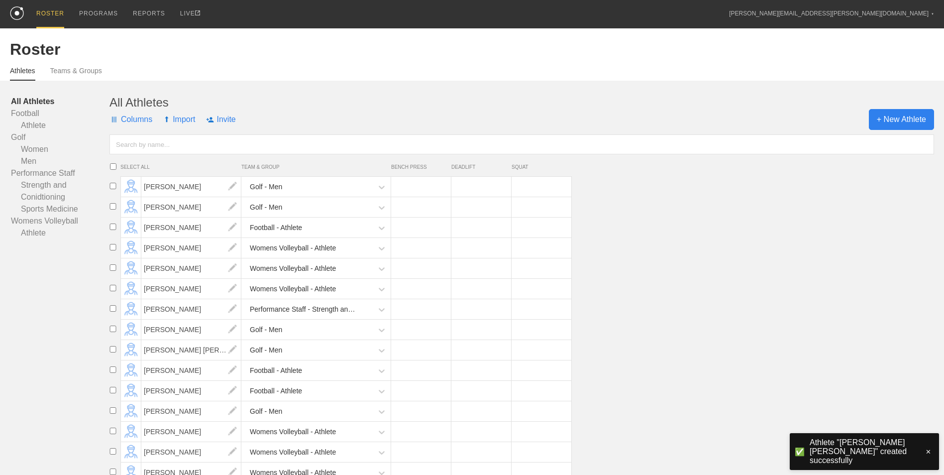
click at [883, 116] on span "+ New Athlete" at bounding box center [901, 119] width 65 height 21
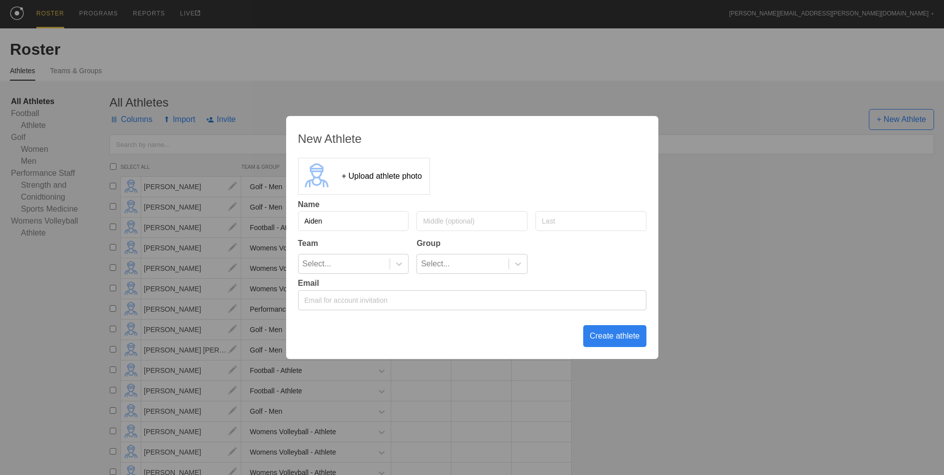
type input "Aiden"
type input "[PERSON_NAME]"
click at [399, 263] on icon at bounding box center [399, 264] width 10 height 10
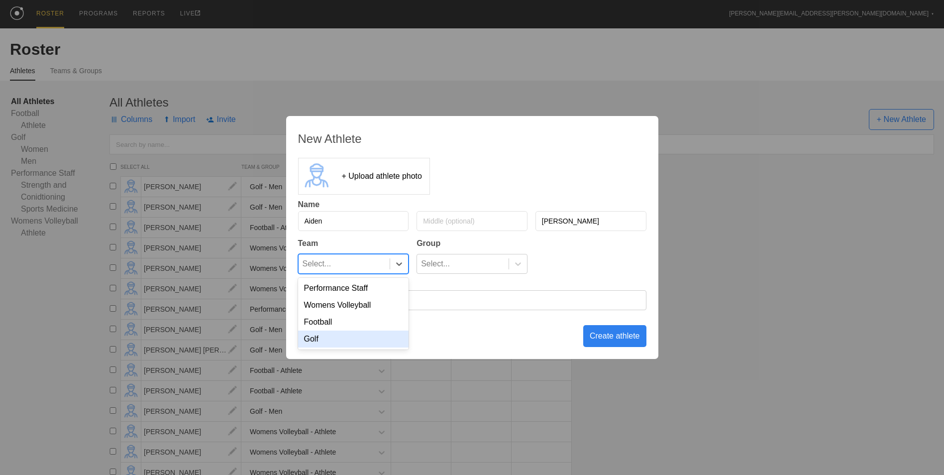
click at [346, 339] on div "Golf" at bounding box center [353, 338] width 111 height 17
click at [471, 263] on div "Select..." at bounding box center [463, 263] width 92 height 19
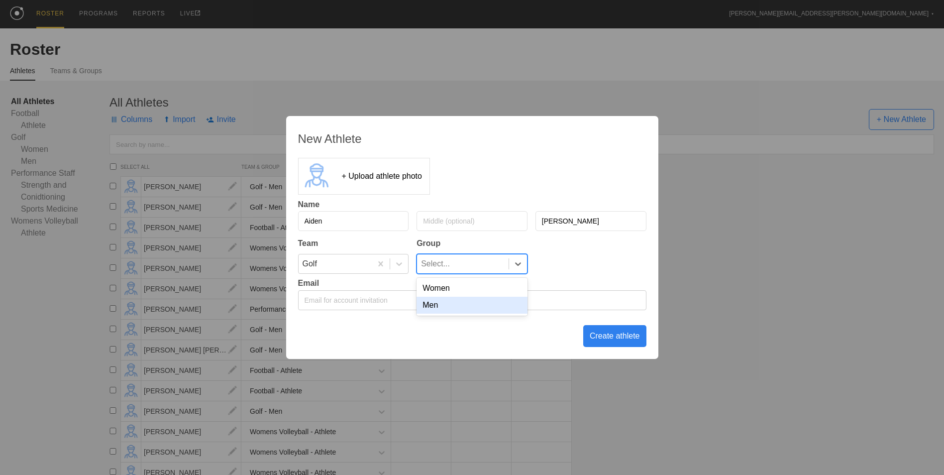
click at [457, 304] on div "Men" at bounding box center [472, 305] width 111 height 17
click at [620, 337] on div "Create athlete" at bounding box center [614, 336] width 63 height 22
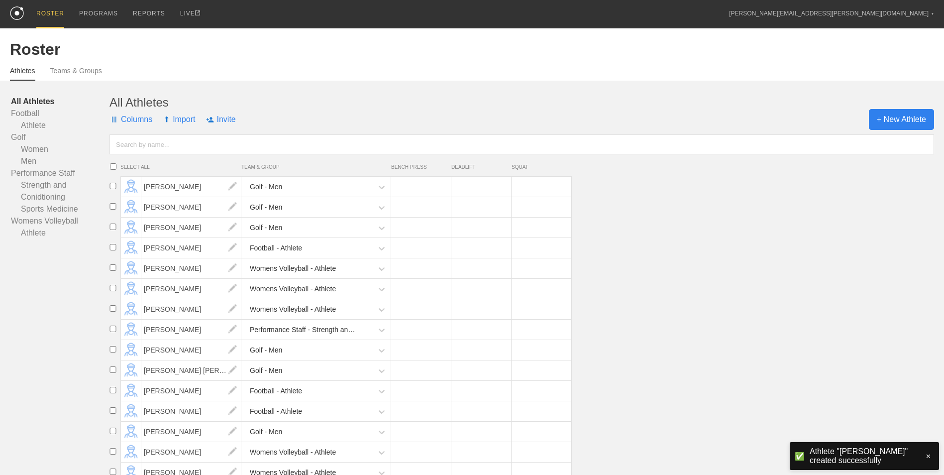
click at [908, 123] on span "+ New Athlete" at bounding box center [901, 119] width 65 height 21
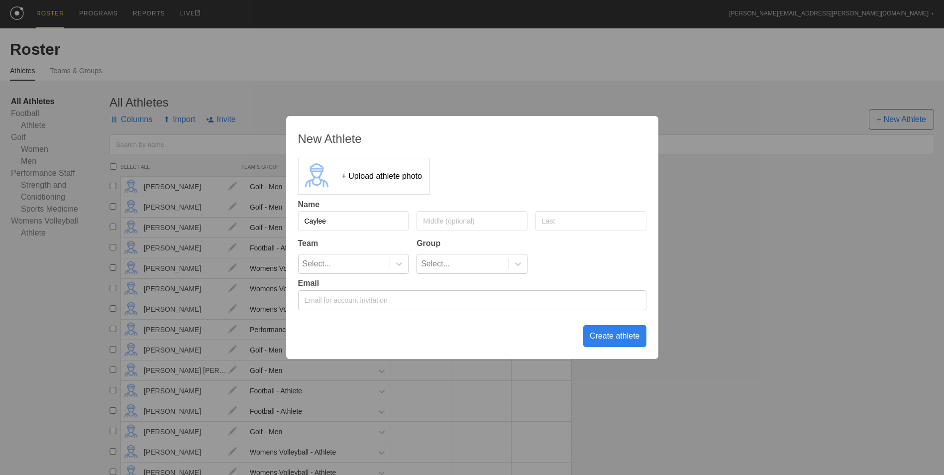
type input "Caylee"
type input "[PERSON_NAME]"
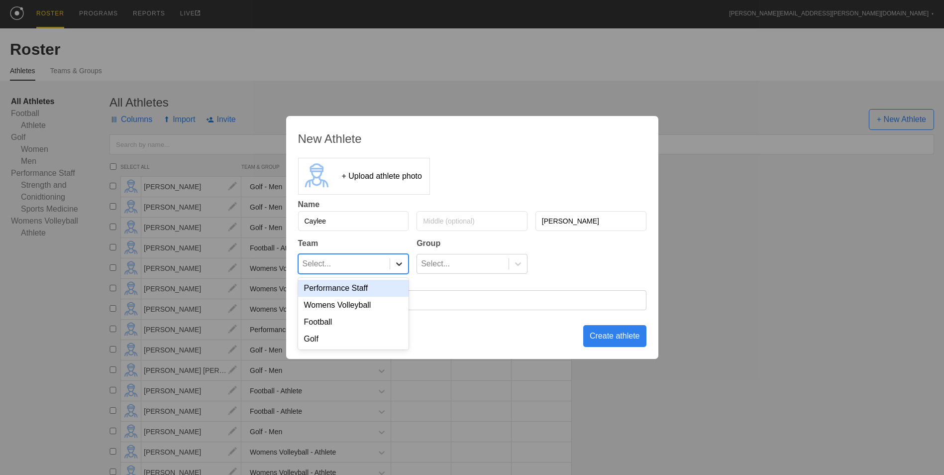
click at [395, 266] on icon at bounding box center [399, 264] width 10 height 10
click at [372, 338] on div "Golf" at bounding box center [353, 338] width 111 height 17
click at [446, 266] on div "Select..." at bounding box center [435, 263] width 29 height 19
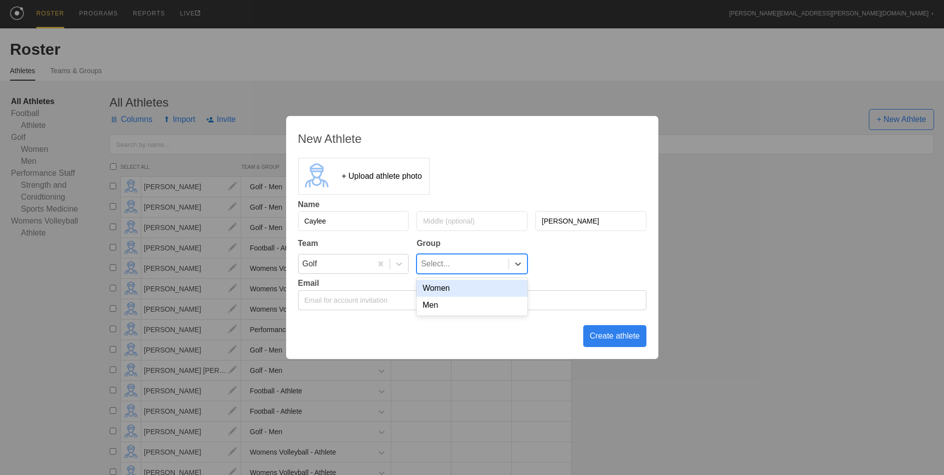
click at [439, 291] on div "Women" at bounding box center [472, 288] width 111 height 17
click at [604, 335] on div "Create athlete" at bounding box center [614, 336] width 63 height 22
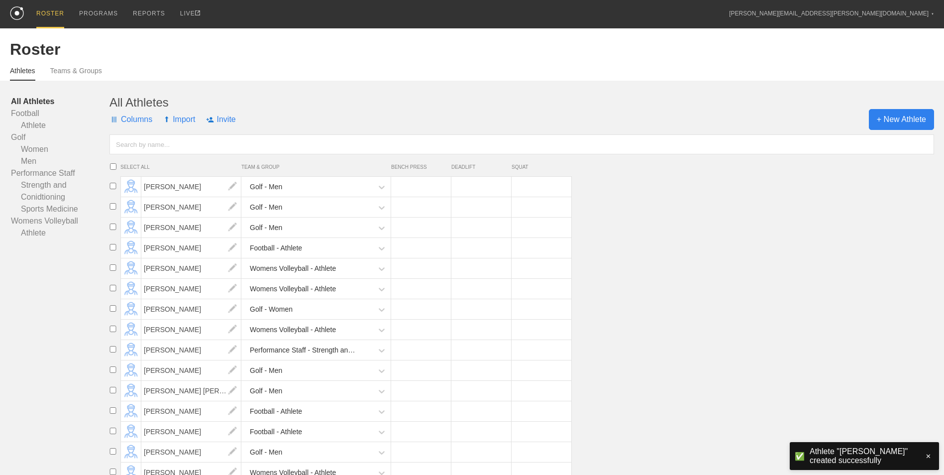
click at [910, 118] on span "+ New Athlete" at bounding box center [901, 119] width 65 height 21
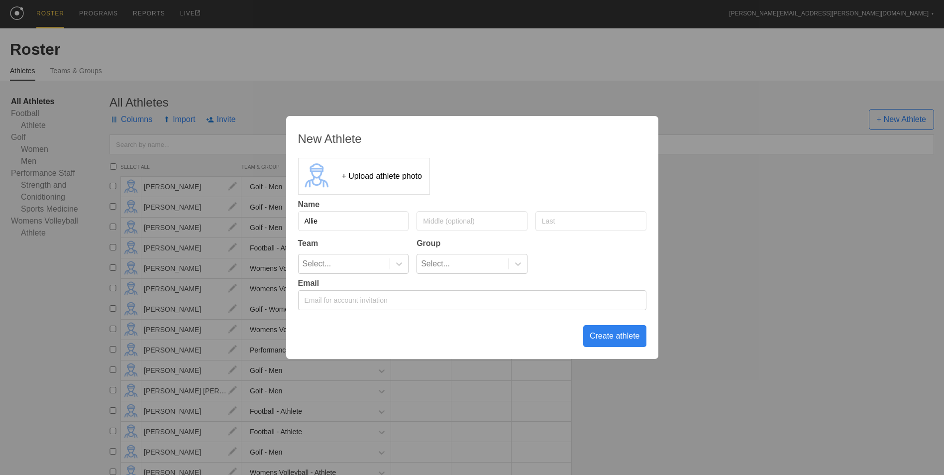
type input "Allie"
type input "[PERSON_NAME]"
click at [376, 268] on div "Select..." at bounding box center [345, 263] width 92 height 19
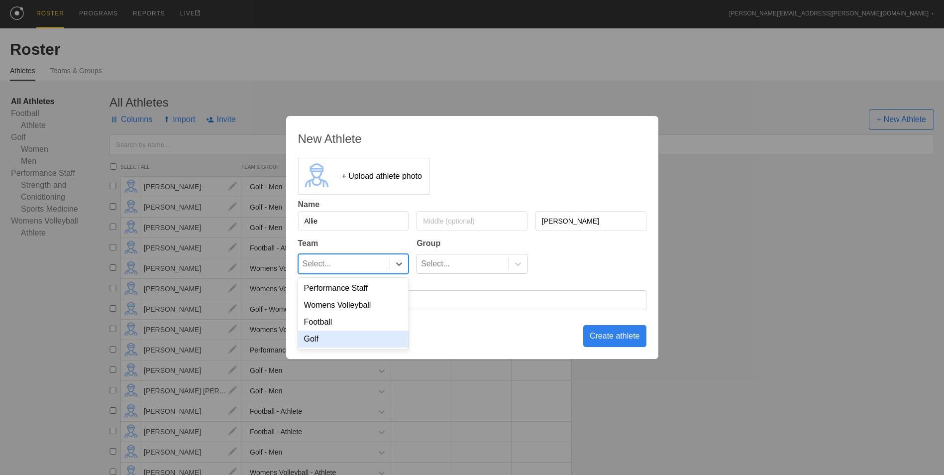
click at [352, 335] on div "Golf" at bounding box center [353, 338] width 111 height 17
click at [467, 264] on div "Select..." at bounding box center [463, 263] width 92 height 19
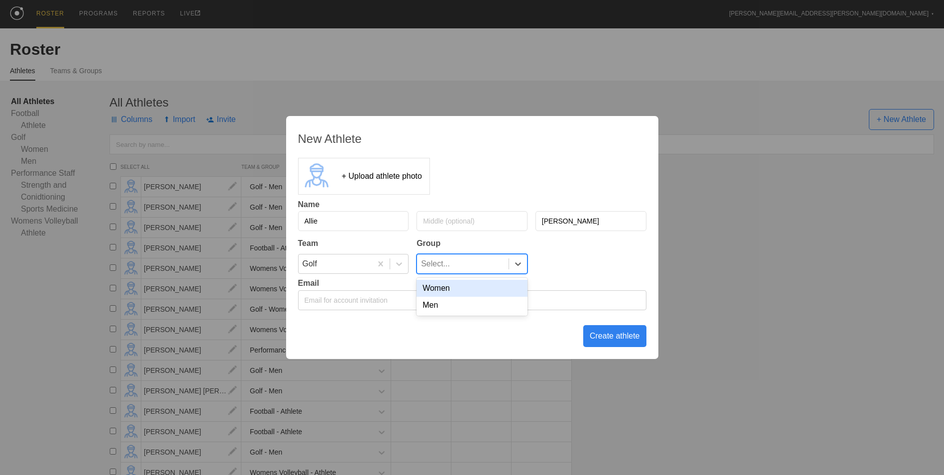
click at [443, 293] on div "Women" at bounding box center [472, 288] width 111 height 17
click at [610, 337] on div "Create athlete" at bounding box center [614, 336] width 63 height 22
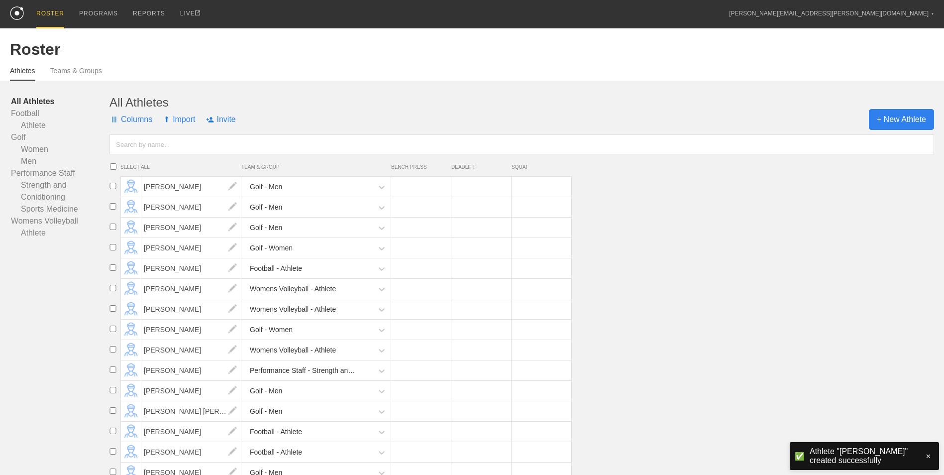
click at [906, 115] on span "+ New Athlete" at bounding box center [901, 119] width 65 height 21
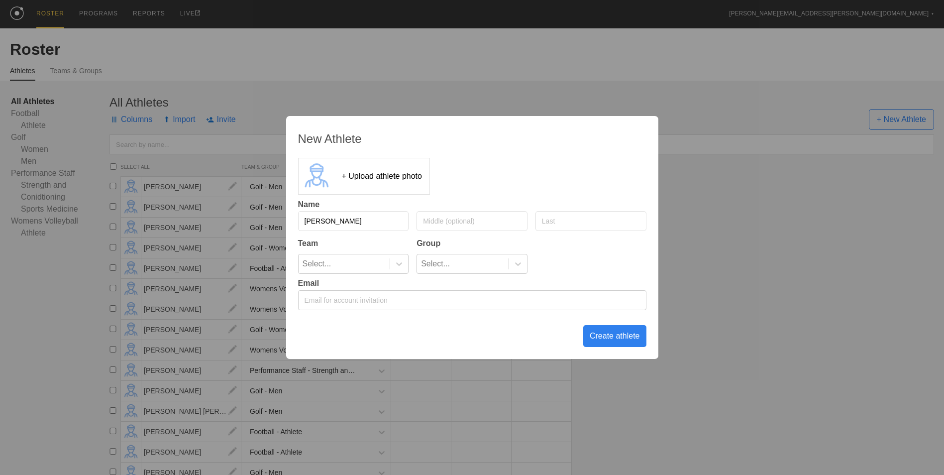
type input "[PERSON_NAME]"
click at [396, 256] on div at bounding box center [399, 263] width 18 height 19
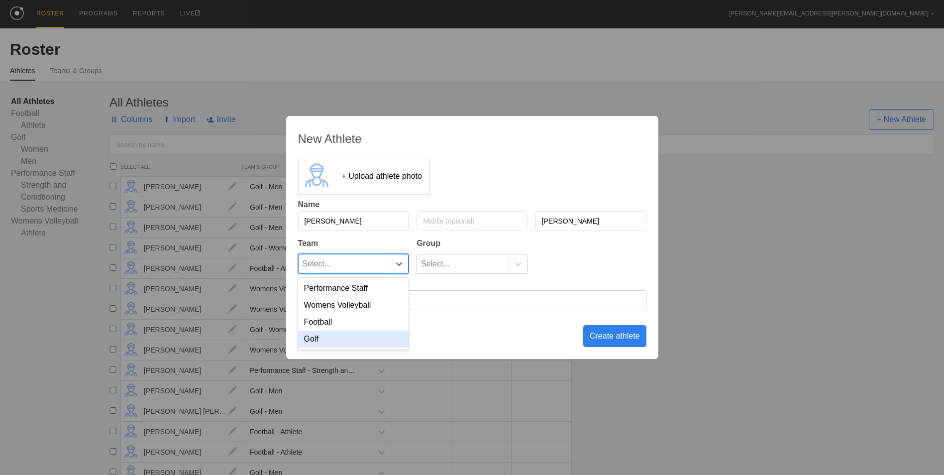
click at [365, 335] on div "Golf" at bounding box center [353, 338] width 111 height 17
click at [458, 262] on div "Select..." at bounding box center [463, 263] width 92 height 19
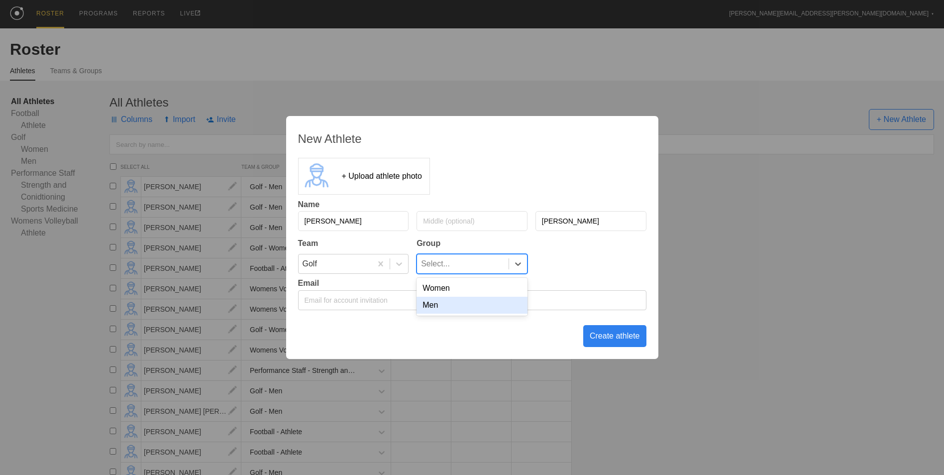
click at [459, 309] on div "Men" at bounding box center [472, 305] width 111 height 17
click at [513, 265] on div at bounding box center [518, 264] width 18 height 10
click at [497, 290] on div "Women" at bounding box center [472, 288] width 111 height 17
click at [609, 337] on div "Create athlete" at bounding box center [614, 336] width 63 height 22
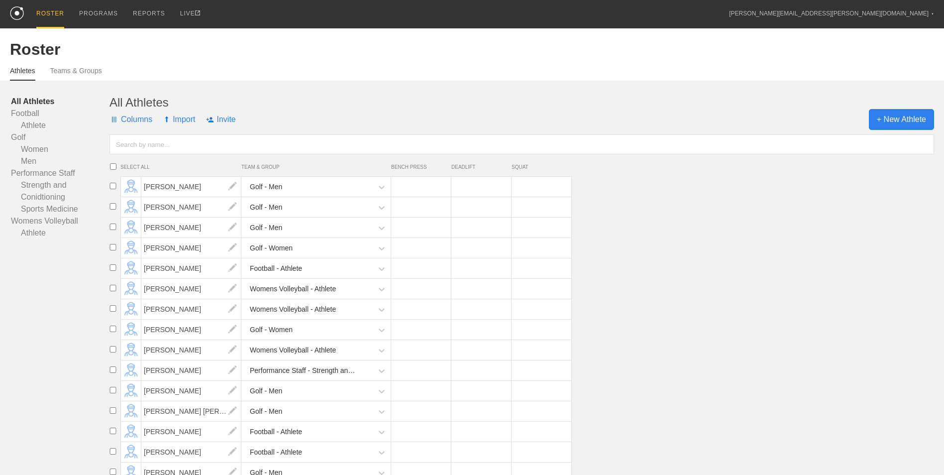
click at [900, 118] on span "+ New Athlete" at bounding box center [901, 119] width 65 height 21
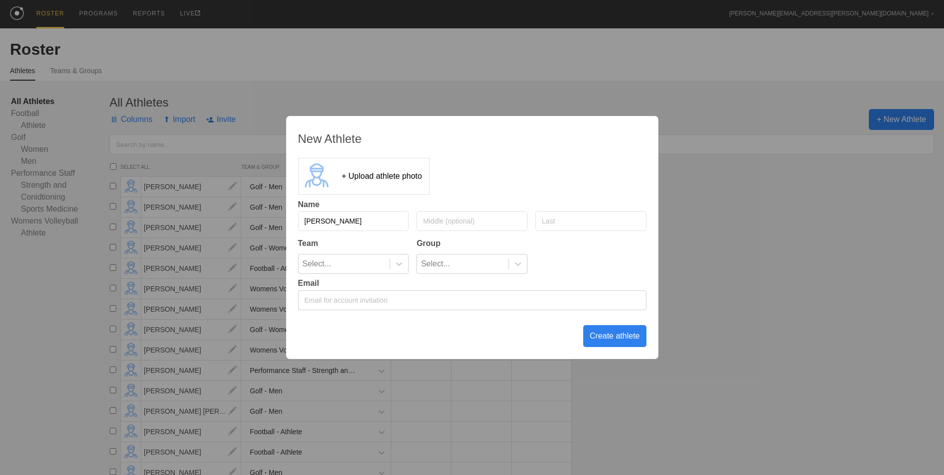
type input "[PERSON_NAME]"
click at [401, 262] on icon at bounding box center [399, 264] width 10 height 10
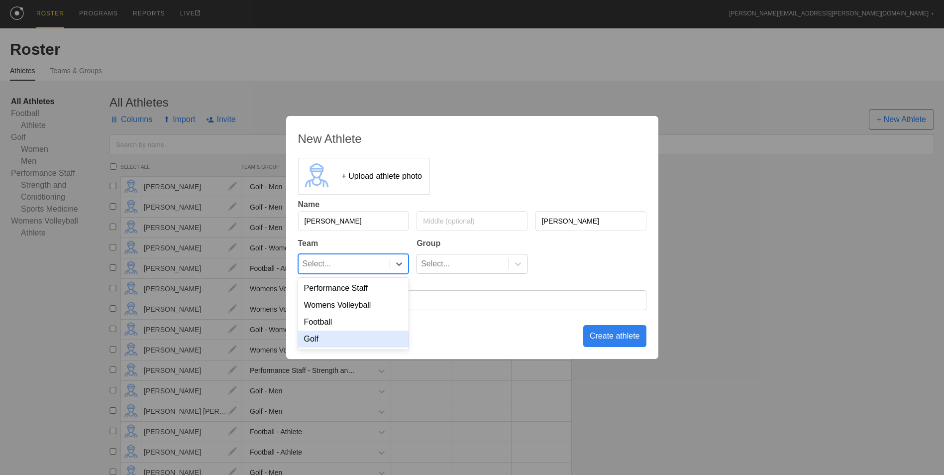
click at [356, 339] on div "Golf" at bounding box center [353, 338] width 111 height 17
click at [497, 270] on div "Select..." at bounding box center [463, 263] width 92 height 19
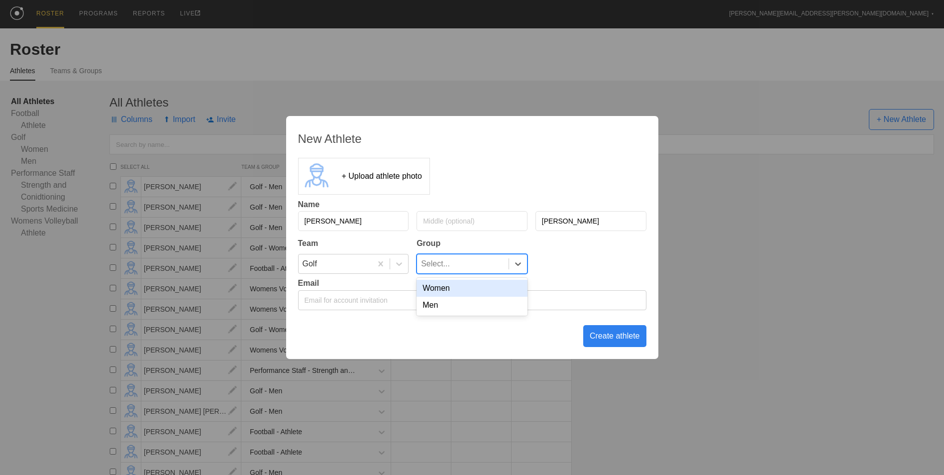
click at [473, 293] on div "Women" at bounding box center [472, 288] width 111 height 17
click at [611, 335] on div "Create athlete" at bounding box center [614, 336] width 63 height 22
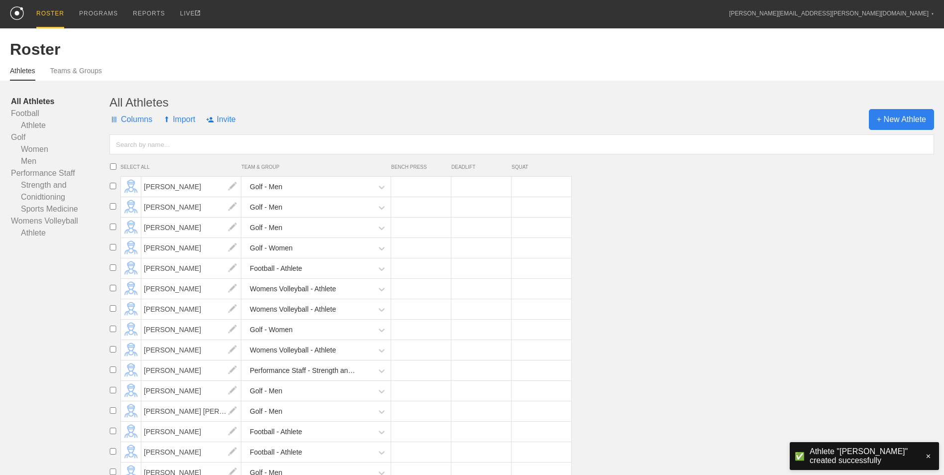
click at [899, 123] on span "+ New Athlete" at bounding box center [901, 119] width 65 height 21
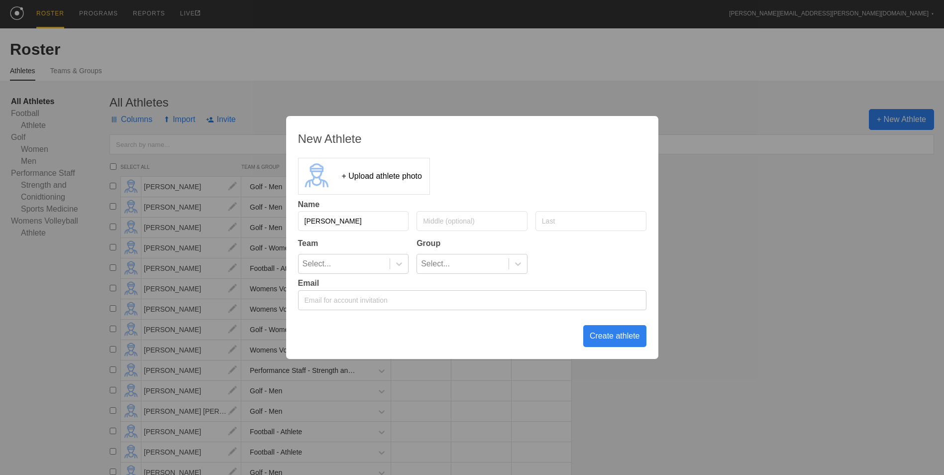
type input "[PERSON_NAME]"
click at [402, 259] on icon at bounding box center [399, 264] width 10 height 10
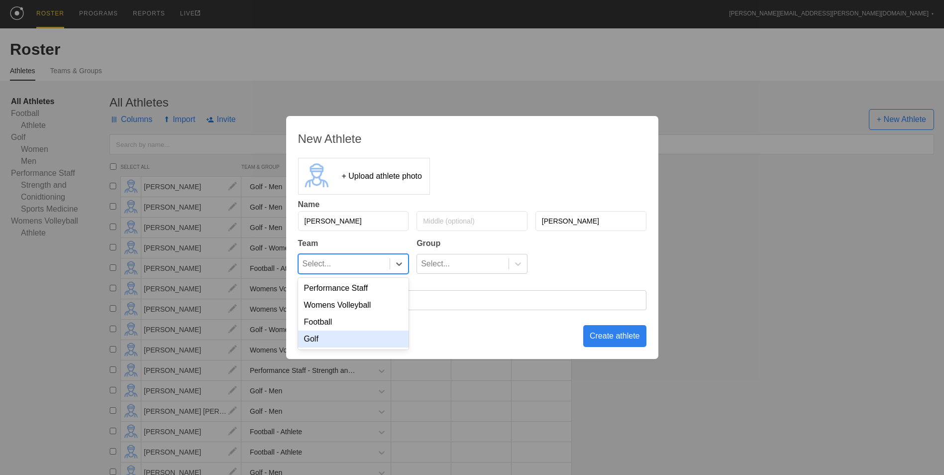
click at [370, 343] on div "Golf" at bounding box center [353, 338] width 111 height 17
click at [441, 267] on div "Select..." at bounding box center [435, 263] width 29 height 19
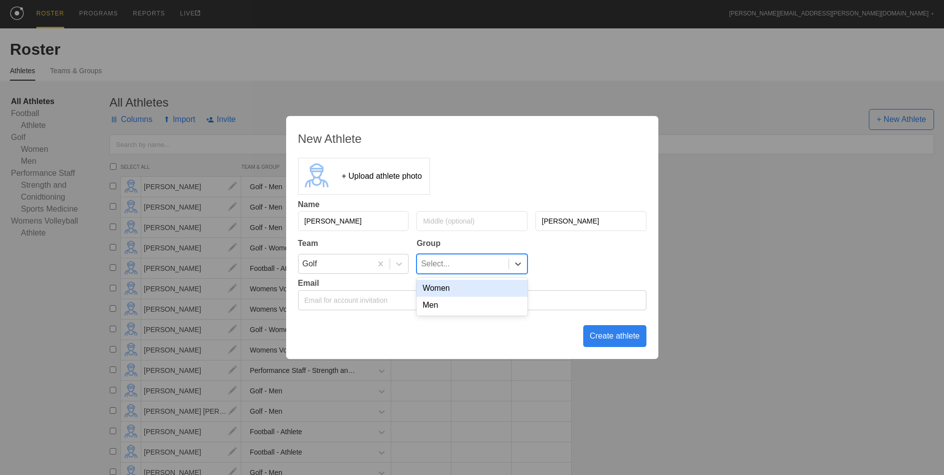
click at [440, 294] on div "Women" at bounding box center [472, 288] width 111 height 17
click at [601, 335] on div "Create athlete" at bounding box center [614, 336] width 63 height 22
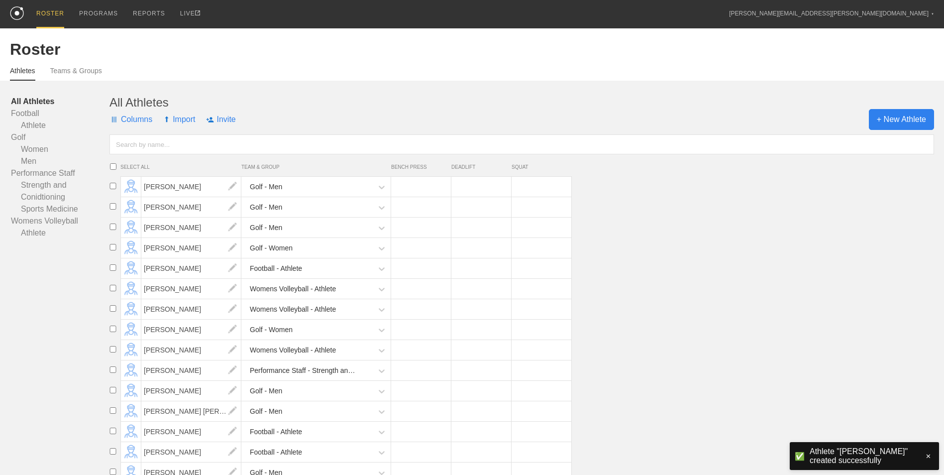
click at [918, 111] on span "+ New Athlete" at bounding box center [901, 119] width 65 height 21
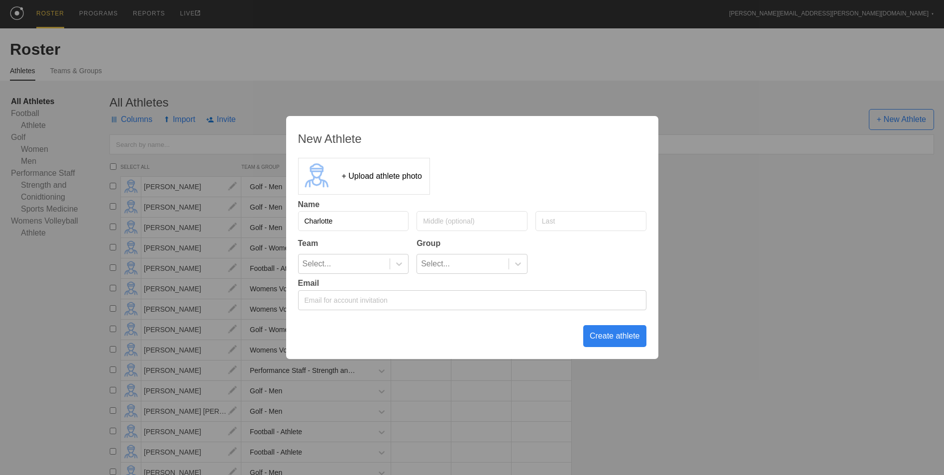
type input "Charlotte"
type input "[PERSON_NAME]"
click at [405, 260] on div at bounding box center [399, 264] width 18 height 10
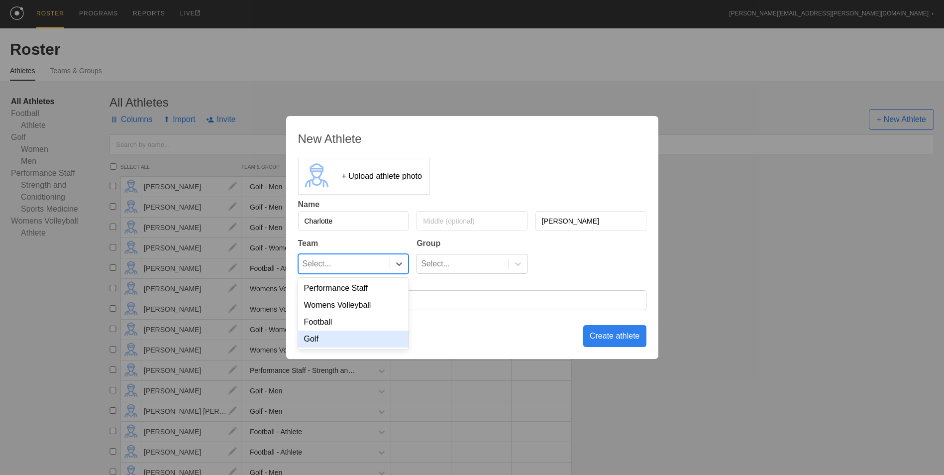
click at [357, 338] on div "Golf" at bounding box center [353, 338] width 111 height 17
click at [452, 264] on div "Select..." at bounding box center [463, 263] width 92 height 19
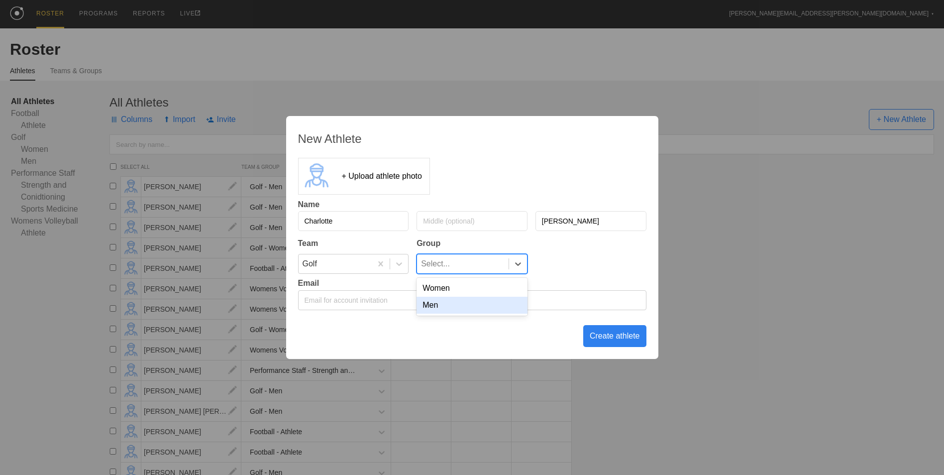
click at [452, 299] on div "Men" at bounding box center [472, 305] width 111 height 17
click at [513, 262] on icon at bounding box center [518, 264] width 10 height 10
click at [488, 291] on div "Women" at bounding box center [472, 288] width 111 height 17
click at [600, 334] on div "Create athlete" at bounding box center [614, 336] width 63 height 22
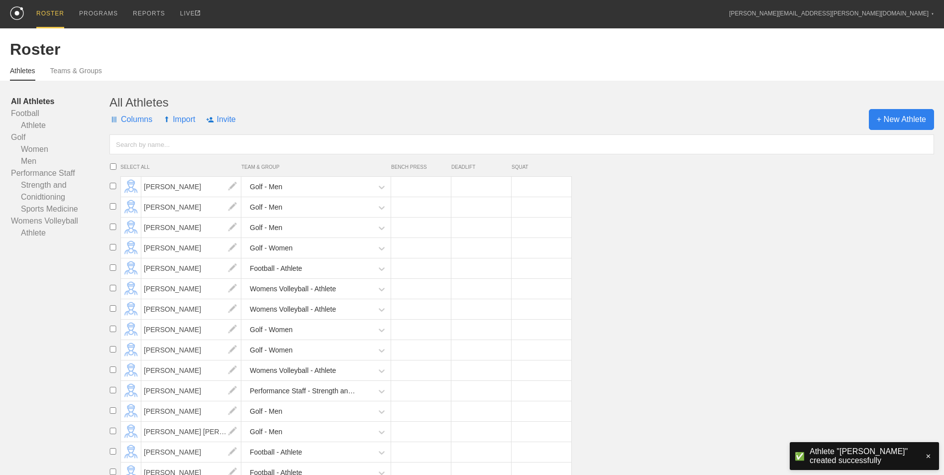
click at [879, 124] on span "+ New Athlete" at bounding box center [901, 119] width 65 height 21
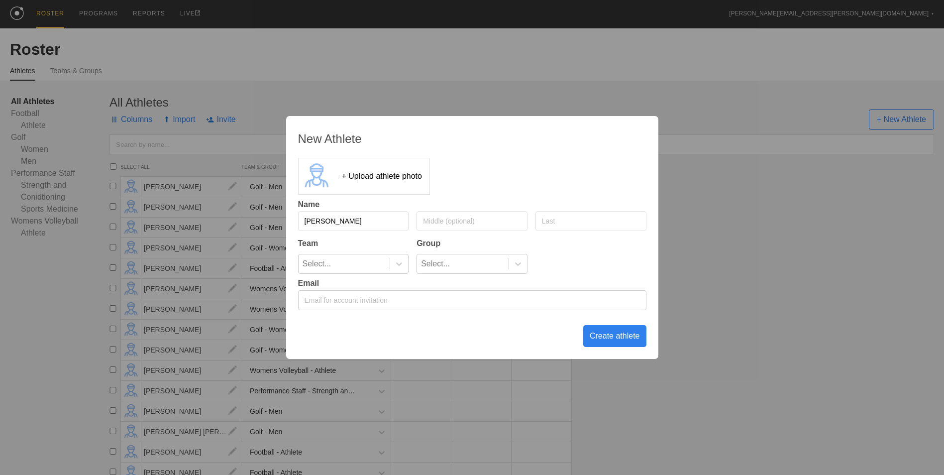
type input "[PERSON_NAME]"
type input "Nortup"
click at [403, 263] on icon at bounding box center [399, 264] width 10 height 10
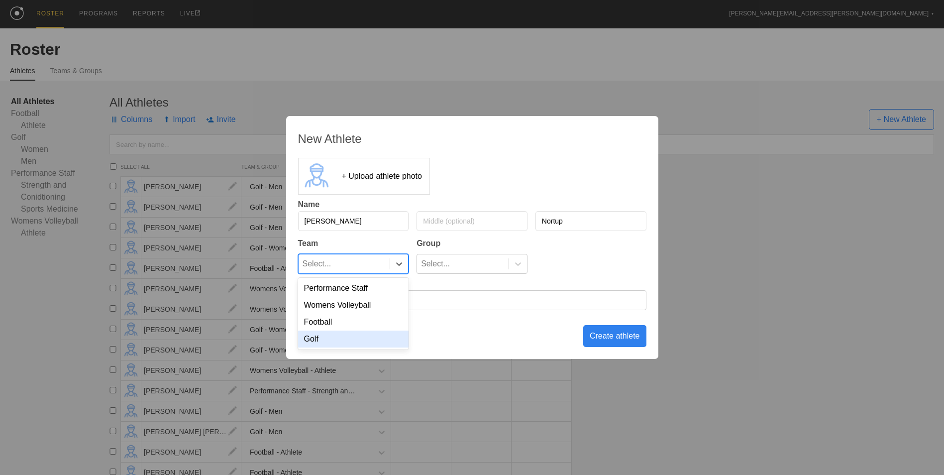
click at [351, 335] on div "Golf" at bounding box center [353, 338] width 111 height 17
click at [459, 261] on div "Select..." at bounding box center [463, 263] width 92 height 19
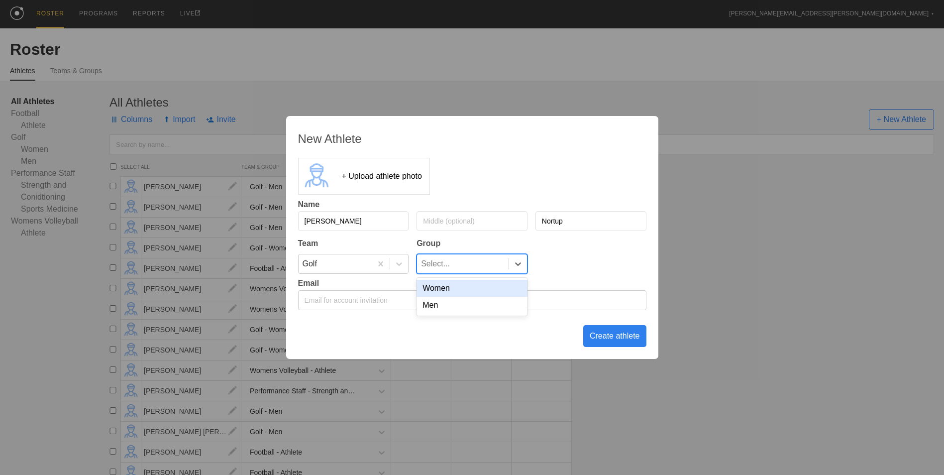
click at [453, 290] on div "Women" at bounding box center [472, 288] width 111 height 17
click at [603, 335] on div "Create athlete" at bounding box center [614, 336] width 63 height 22
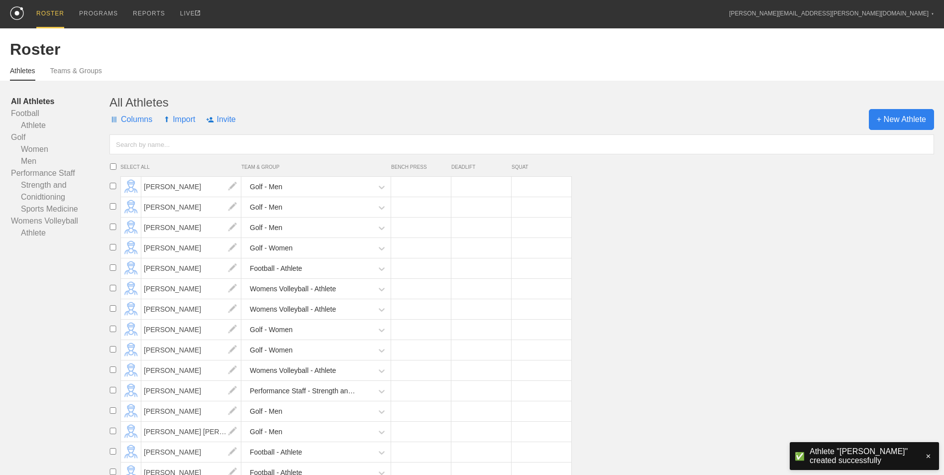
click at [886, 118] on span "+ New Athlete" at bounding box center [901, 119] width 65 height 21
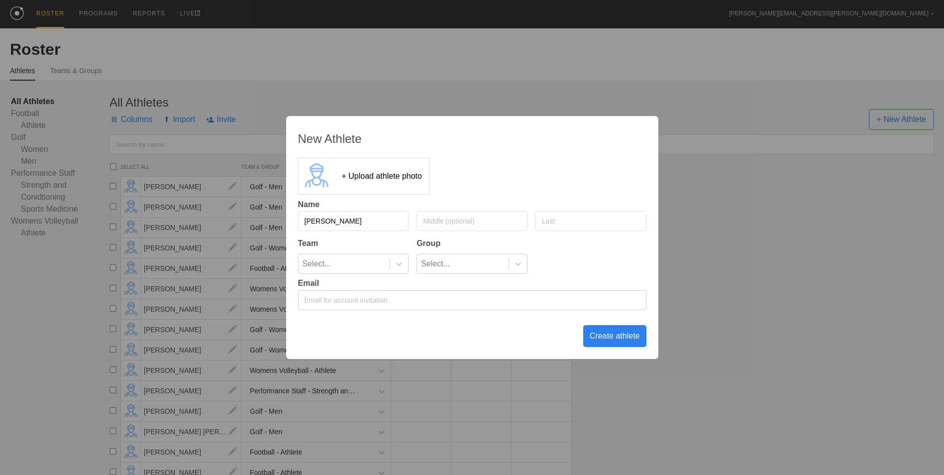
type input "[PERSON_NAME]"
click at [404, 266] on icon at bounding box center [399, 264] width 10 height 10
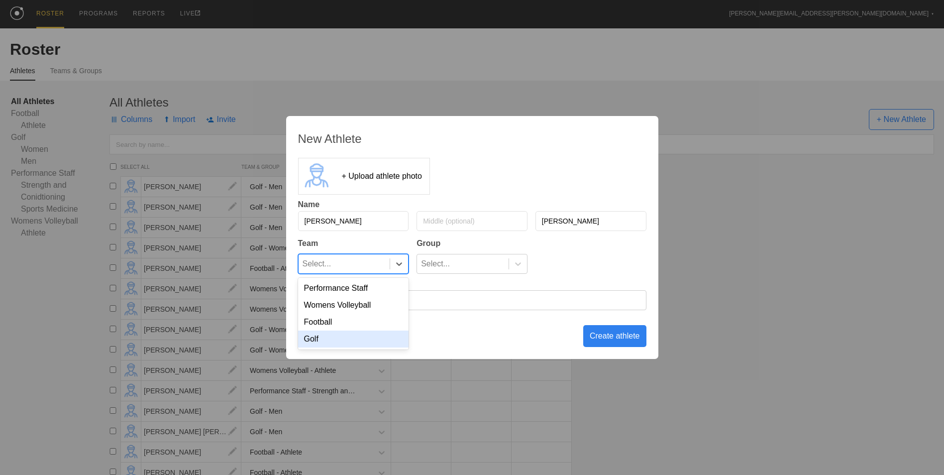
click at [345, 336] on div "Golf" at bounding box center [353, 338] width 111 height 17
click at [471, 258] on div "Select..." at bounding box center [463, 263] width 92 height 19
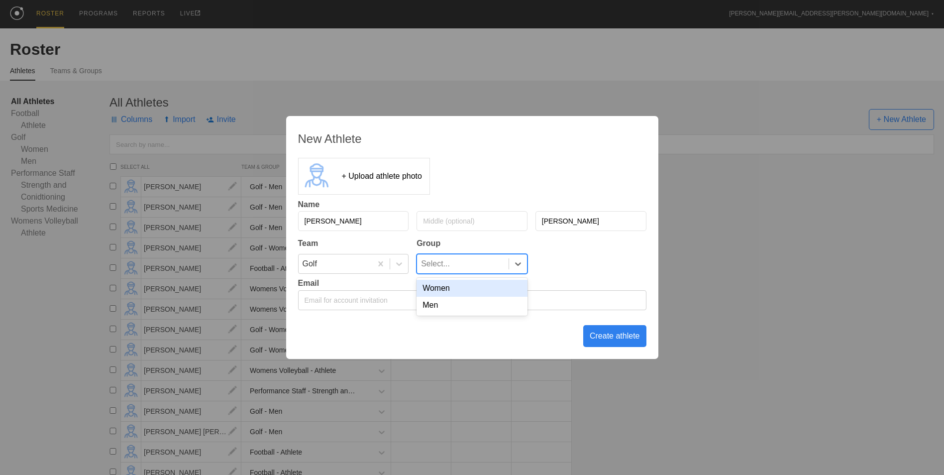
click at [453, 291] on div "Women" at bounding box center [472, 288] width 111 height 17
click at [606, 334] on div "Create athlete" at bounding box center [614, 336] width 63 height 22
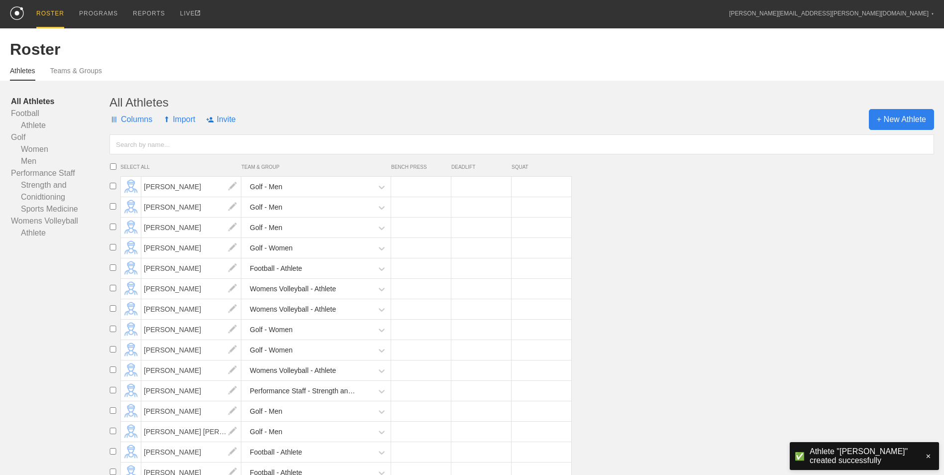
click at [887, 123] on span "+ New Athlete" at bounding box center [901, 119] width 65 height 21
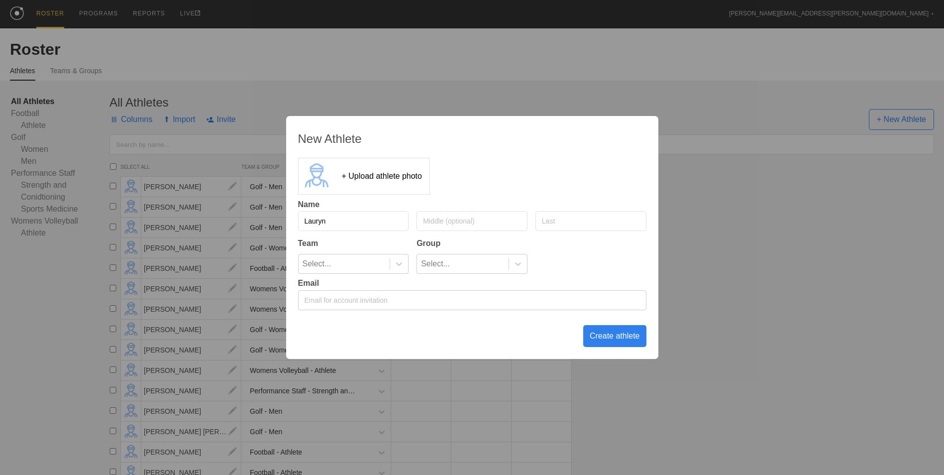
type input "Lauryn"
type input "[PERSON_NAME]"
click at [383, 260] on div "Select..." at bounding box center [345, 263] width 92 height 19
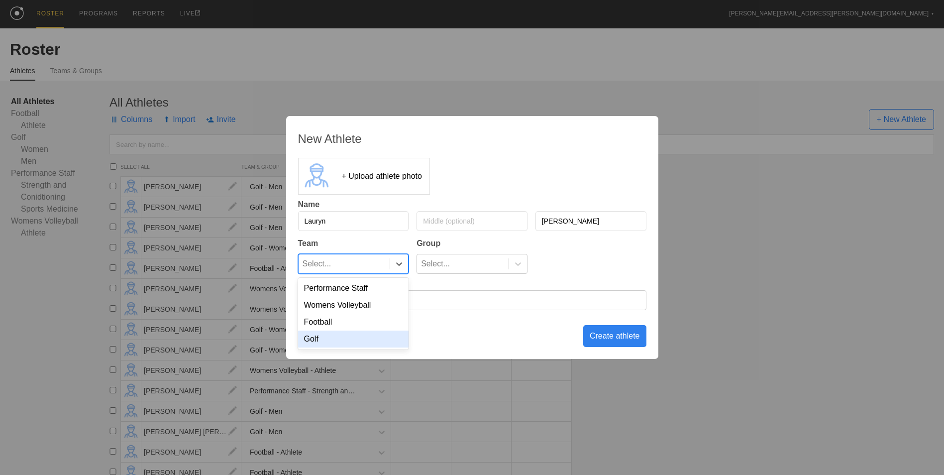
click at [363, 337] on div "Golf" at bounding box center [353, 338] width 111 height 17
click at [456, 259] on div "Select..." at bounding box center [463, 263] width 92 height 19
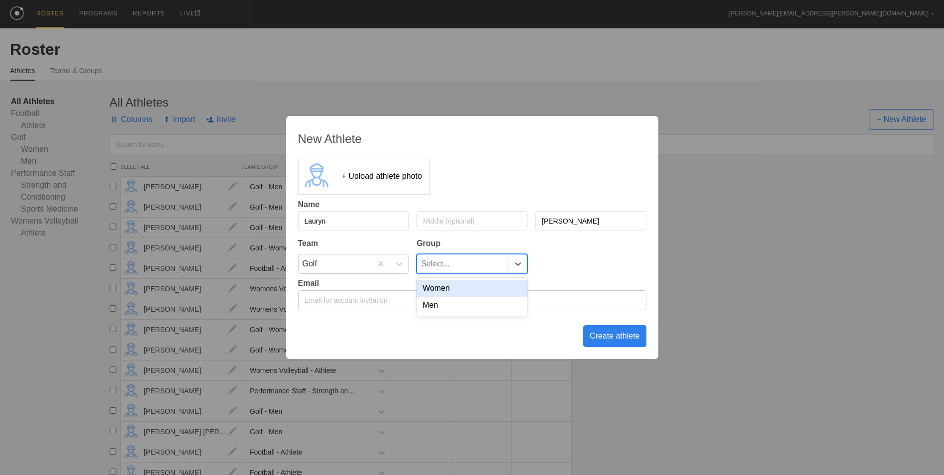
click at [445, 291] on div "Women" at bounding box center [472, 288] width 111 height 17
click at [602, 339] on div "Create athlete" at bounding box center [614, 336] width 63 height 22
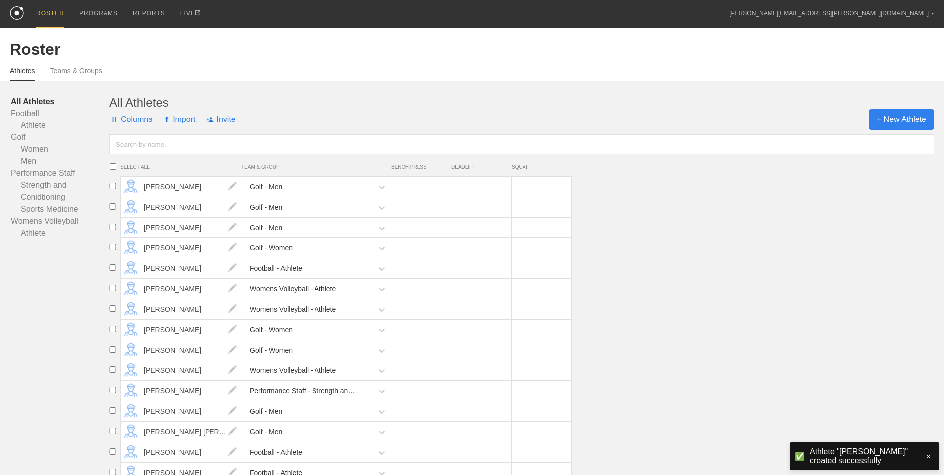
click at [888, 126] on span "+ New Athlete" at bounding box center [901, 119] width 65 height 21
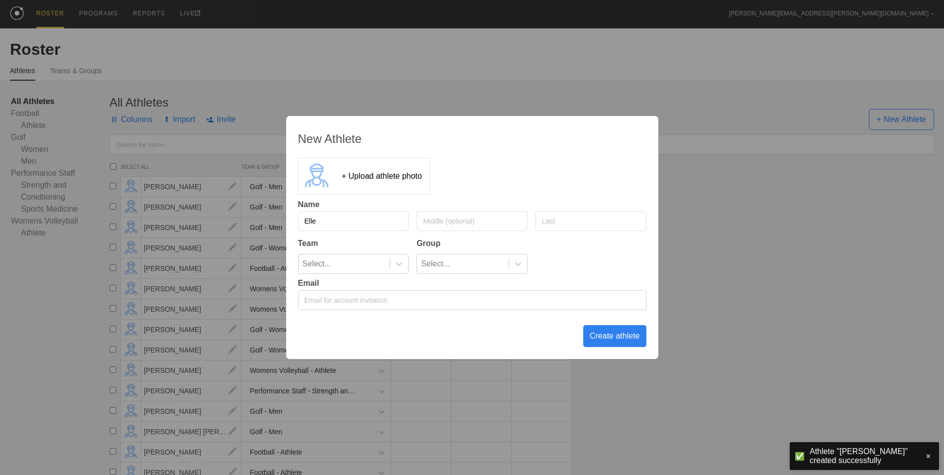
type input "Elle"
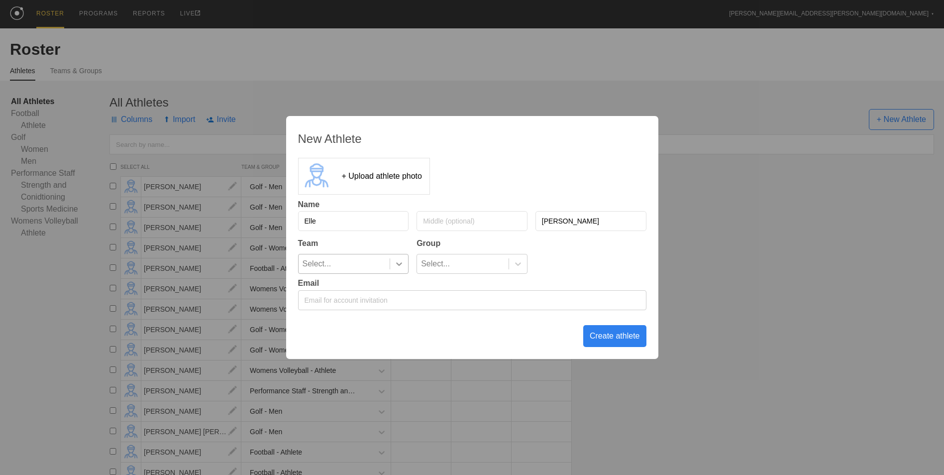
type input "[PERSON_NAME]"
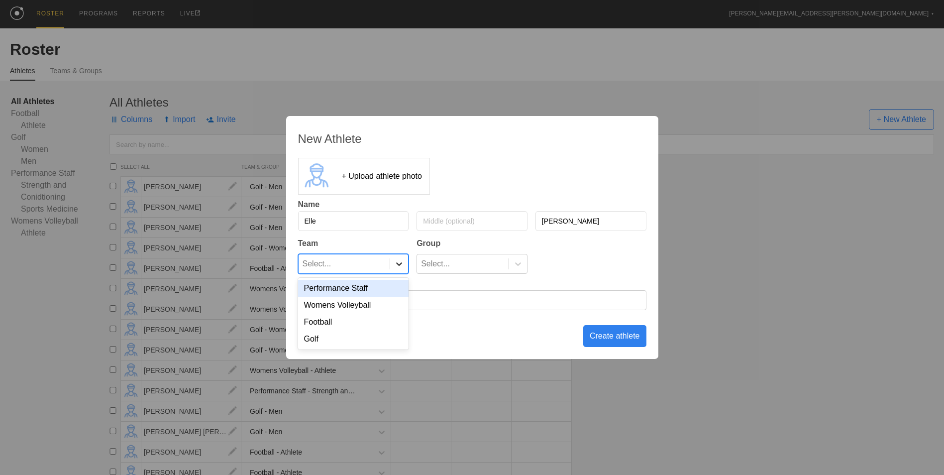
click at [395, 264] on icon at bounding box center [399, 264] width 10 height 10
click at [355, 344] on div "Golf" at bounding box center [353, 338] width 111 height 17
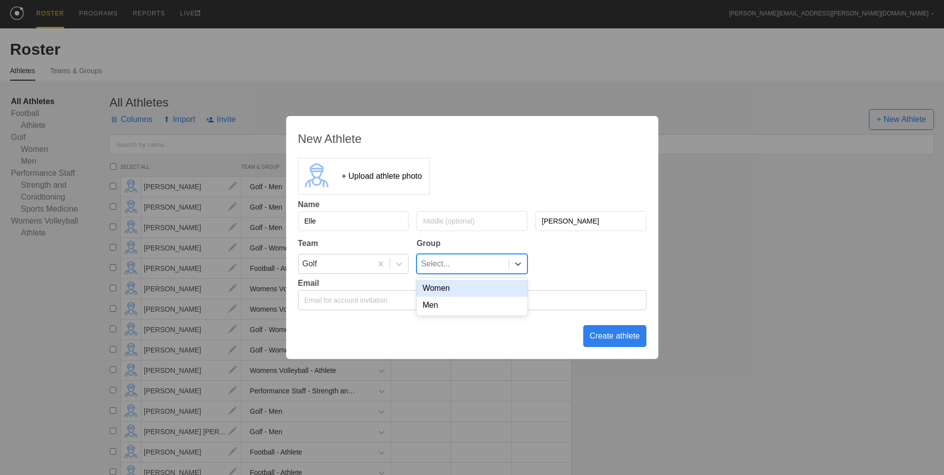
click at [456, 261] on div "Select..." at bounding box center [463, 263] width 92 height 19
click at [463, 284] on div "Women" at bounding box center [472, 288] width 111 height 17
click at [606, 335] on div "Create athlete" at bounding box center [614, 336] width 63 height 22
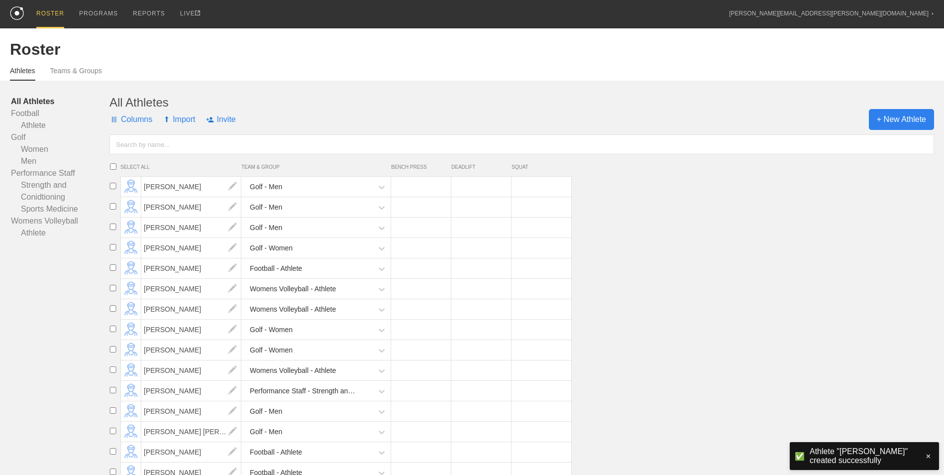
click at [908, 118] on span "+ New Athlete" at bounding box center [901, 119] width 65 height 21
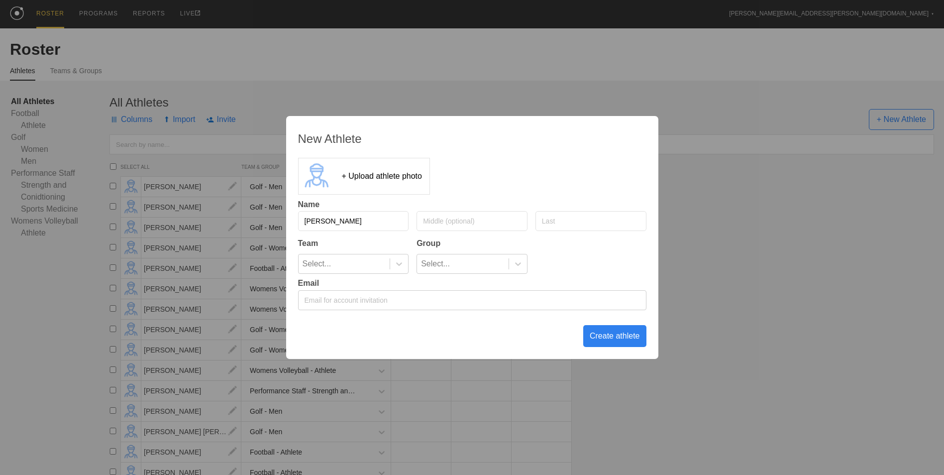
type input "[PERSON_NAME]"
click at [388, 267] on div "Select..." at bounding box center [345, 263] width 92 height 19
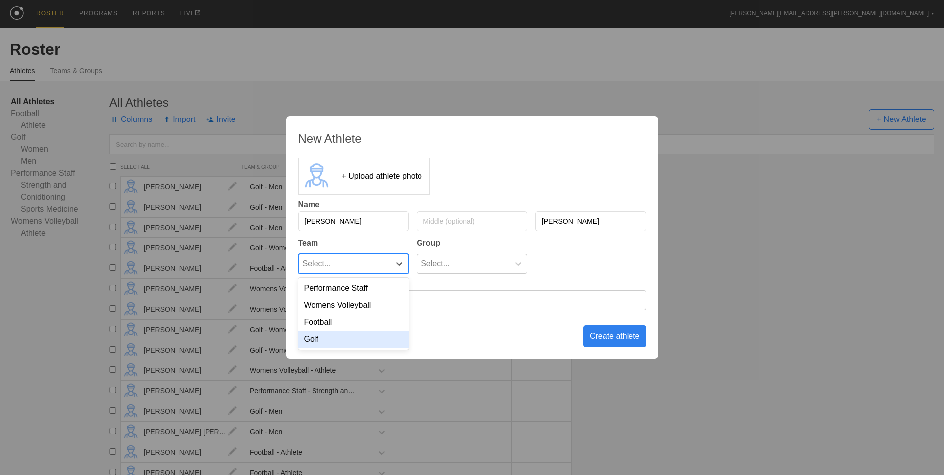
click at [351, 340] on div "Golf" at bounding box center [353, 338] width 111 height 17
click at [483, 267] on div "Select..." at bounding box center [463, 263] width 92 height 19
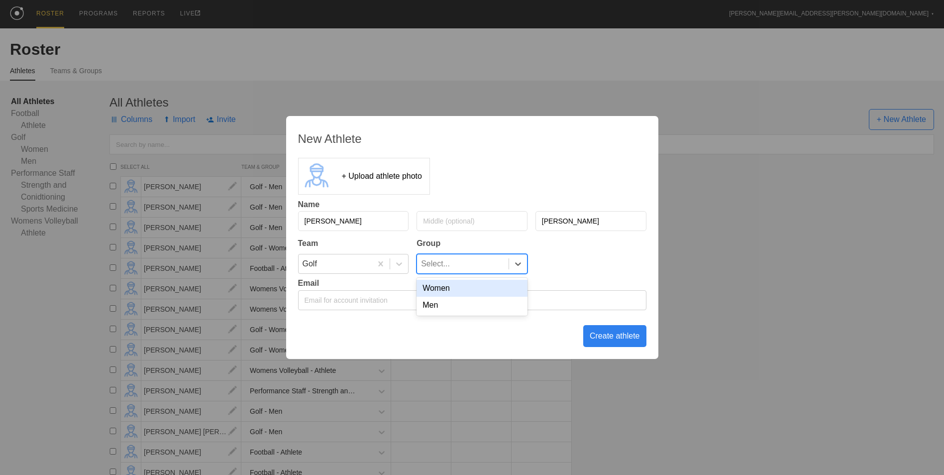
click at [471, 292] on div "Women" at bounding box center [472, 288] width 111 height 17
click at [624, 337] on div "Create athlete" at bounding box center [614, 336] width 63 height 22
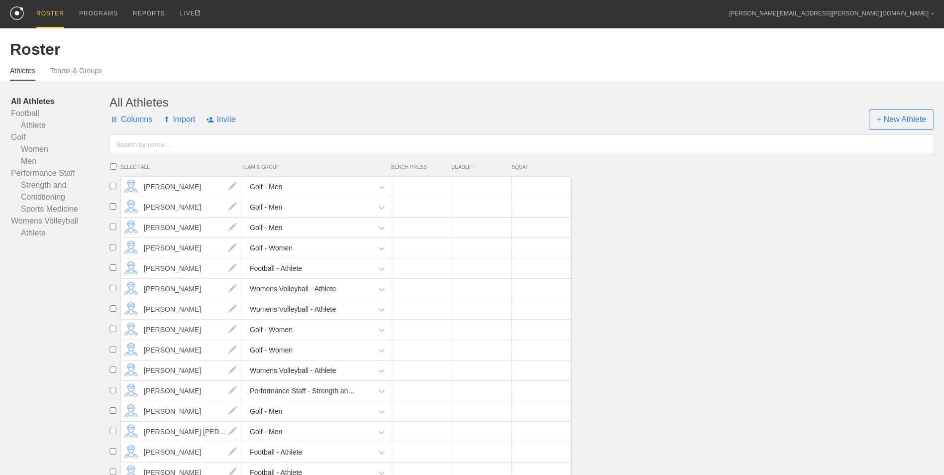
click at [778, 249] on li "[PERSON_NAME] Golf - Women" at bounding box center [525, 248] width 839 height 20
click at [102, 16] on div "PROGRAMS" at bounding box center [98, 14] width 39 height 28
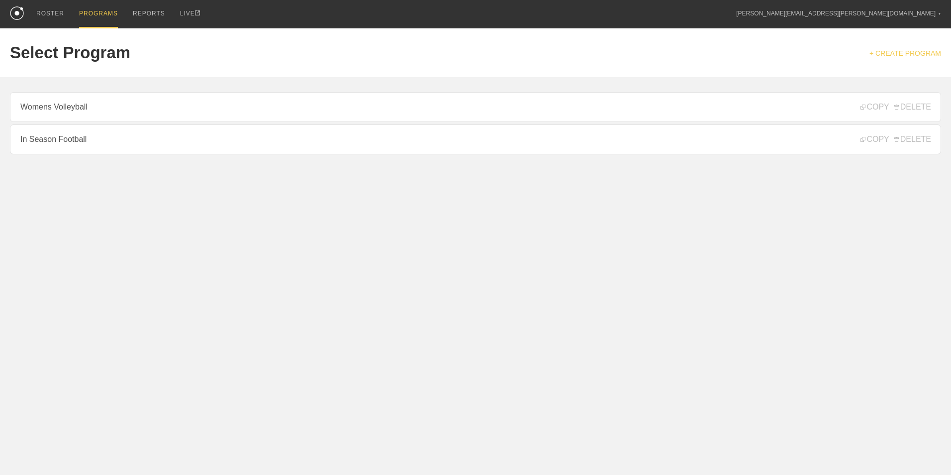
click at [919, 52] on link "+ CREATE PROGRAM" at bounding box center [906, 53] width 72 height 8
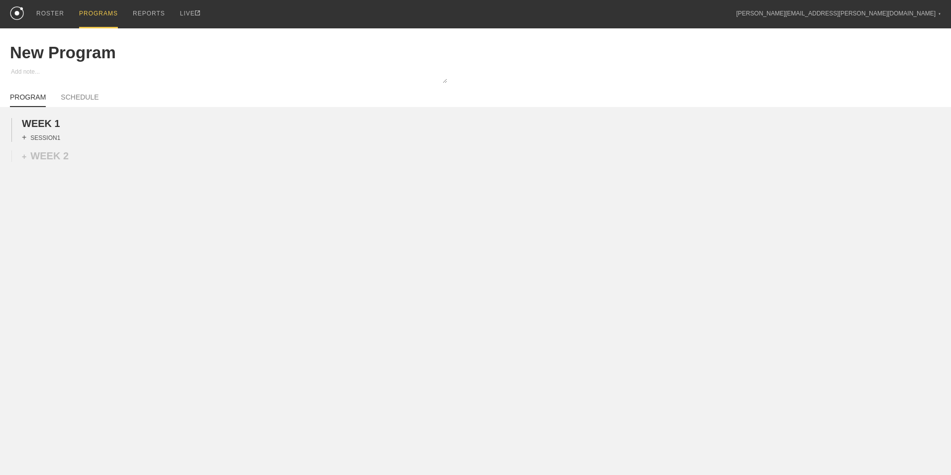
click at [48, 137] on div "+ SESSION 1" at bounding box center [41, 137] width 38 height 9
click at [100, 158] on div "+ BLOCK" at bounding box center [84, 155] width 125 height 16
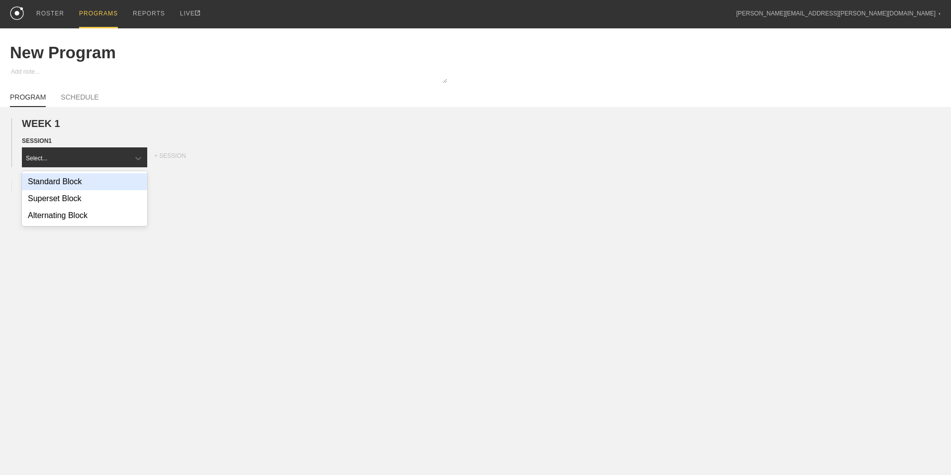
click at [97, 185] on div "Standard Block" at bounding box center [84, 181] width 125 height 17
click at [92, 176] on div "+ MOVEMENT" at bounding box center [85, 178] width 126 height 16
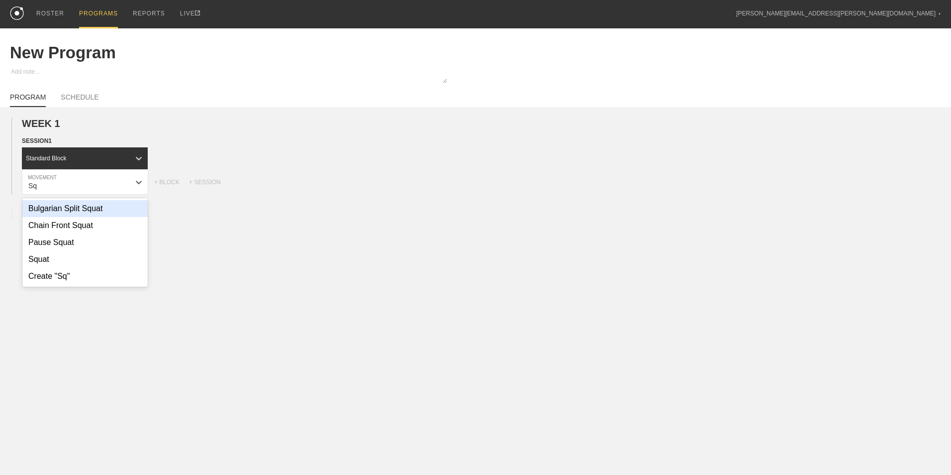
type input "S"
type input "B"
type input "b"
type input "s"
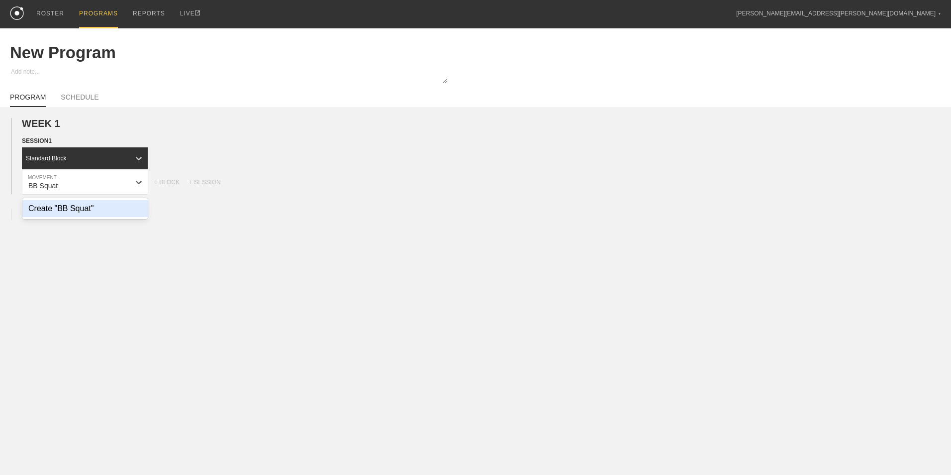
click at [96, 214] on div "Create "BB Squat"" at bounding box center [84, 208] width 125 height 17
type input "BB Squat"
click at [342, 188] on input "7" at bounding box center [334, 182] width 22 height 24
click at [342, 188] on input "6" at bounding box center [334, 182] width 22 height 24
type input "5"
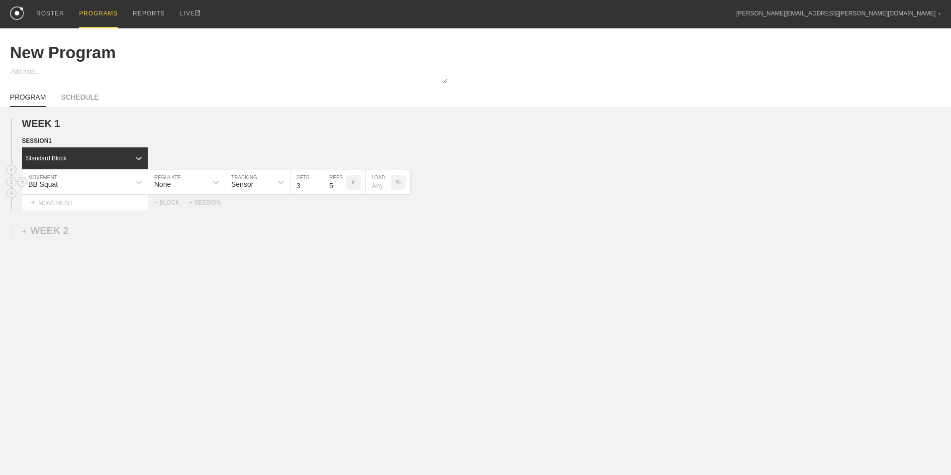
click at [342, 188] on input "5" at bounding box center [334, 182] width 22 height 24
click at [219, 185] on icon at bounding box center [216, 182] width 10 height 10
click at [184, 225] on div "Load" at bounding box center [186, 225] width 77 height 17
click at [598, 185] on input "0.4" at bounding box center [589, 182] width 30 height 24
click at [598, 185] on input "0.5" at bounding box center [589, 182] width 30 height 24
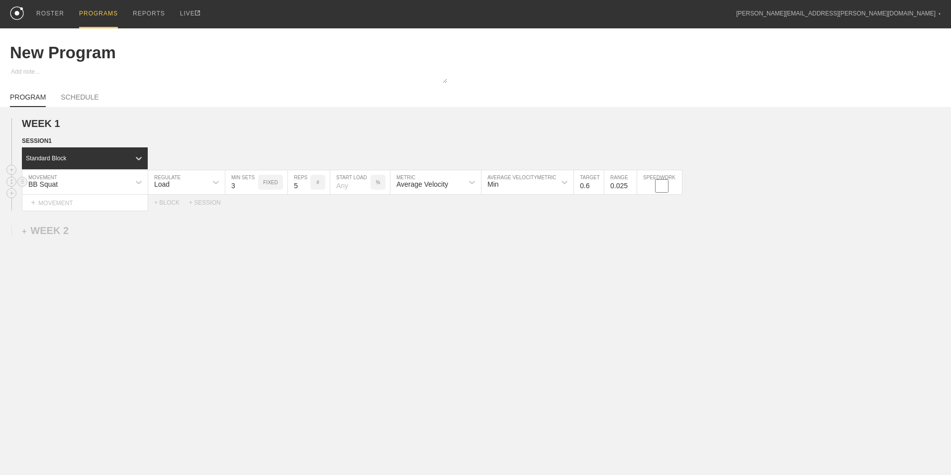
click at [598, 185] on input "0.6" at bounding box center [589, 182] width 30 height 24
click at [599, 188] on input "0.5" at bounding box center [589, 182] width 30 height 24
type input "0.6"
click at [599, 185] on input "0.6" at bounding box center [589, 182] width 30 height 24
click at [631, 184] on input "0.125" at bounding box center [621, 182] width 32 height 24
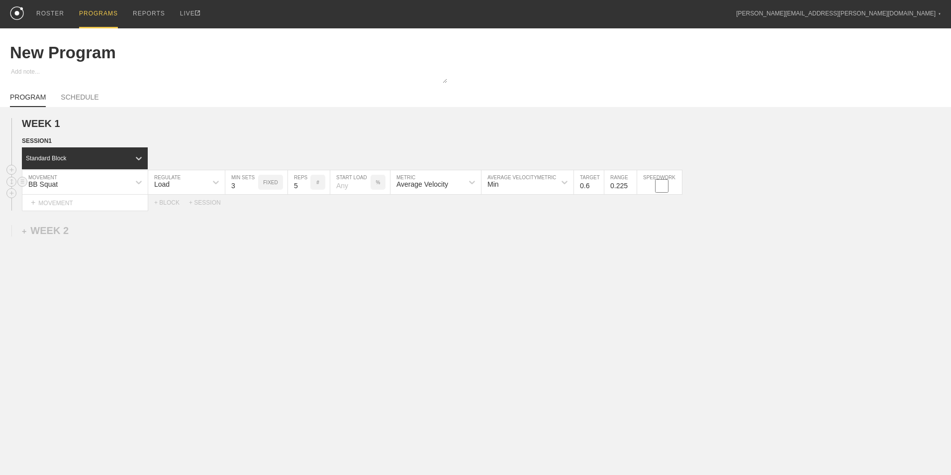
click at [631, 184] on input "0.225" at bounding box center [621, 182] width 32 height 24
click at [631, 190] on input "0.125" at bounding box center [621, 182] width 32 height 24
click at [632, 190] on input "0.025" at bounding box center [621, 182] width 32 height 24
click at [624, 187] on input "0.025" at bounding box center [621, 182] width 32 height 24
type input "0.055"
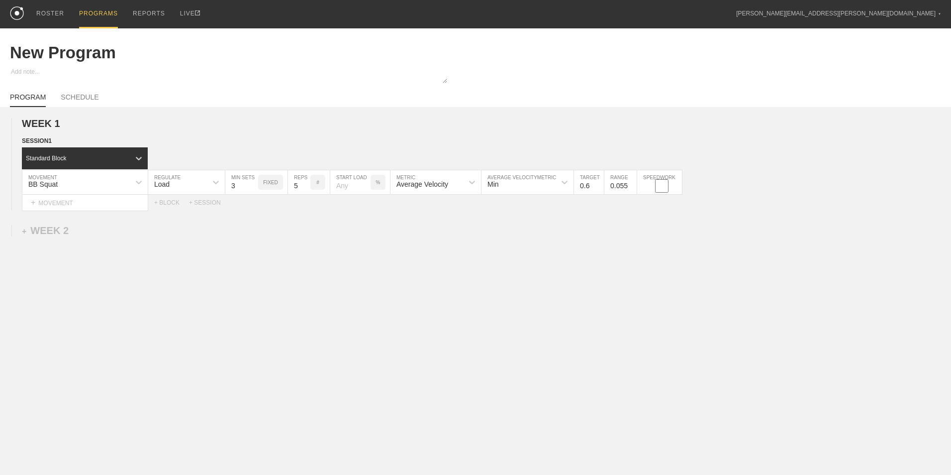
click at [623, 331] on div "WEEK 1 DUPLICATE DELETE SESSION 1 Standard Block DUPLICATE INSERT MOVEMENT AFTE…" at bounding box center [475, 246] width 951 height 279
click at [664, 180] on div "SPEEDWORK" at bounding box center [659, 182] width 45 height 24
click at [657, 187] on input "checkbox" at bounding box center [661, 185] width 37 height 13
click at [660, 190] on input "checkbox" at bounding box center [661, 185] width 37 height 13
checkbox input "false"
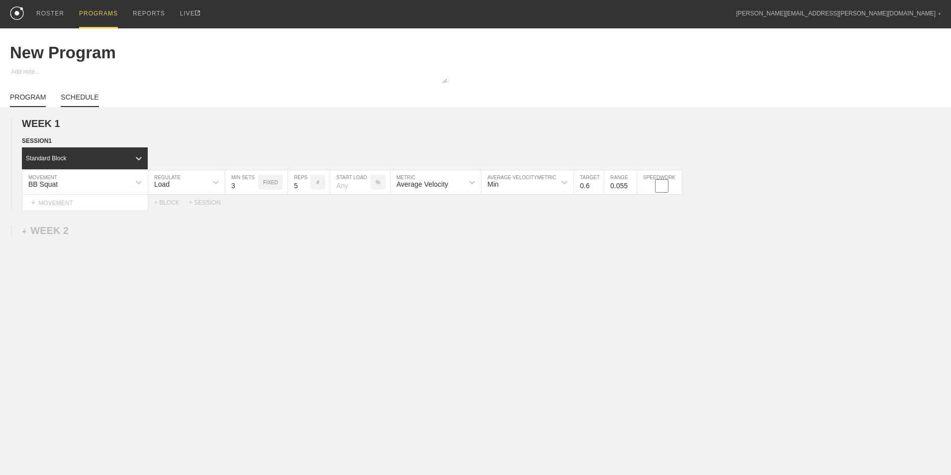
click at [80, 95] on link "SCHEDULE" at bounding box center [80, 100] width 38 height 14
type textarea "x"
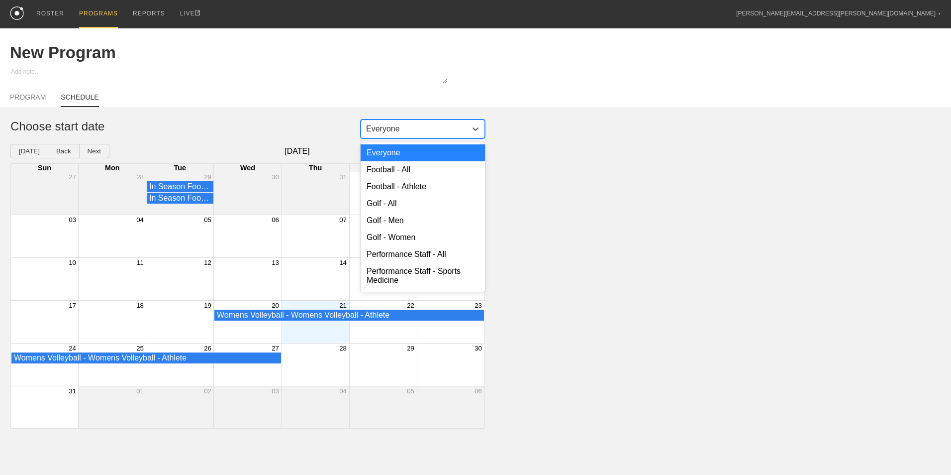
click at [418, 123] on div "Everyone" at bounding box center [414, 128] width 106 height 15
click at [418, 211] on div "Golf - All" at bounding box center [423, 203] width 124 height 17
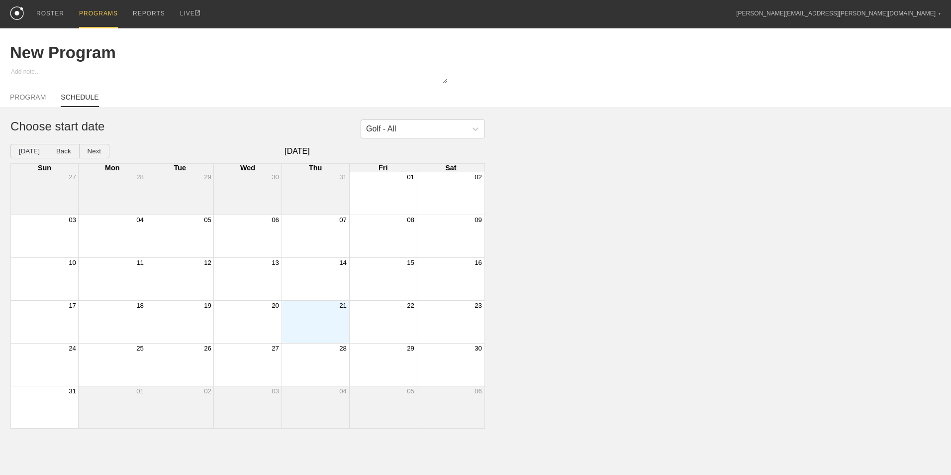
click at [321, 329] on div "Month View" at bounding box center [316, 322] width 68 height 42
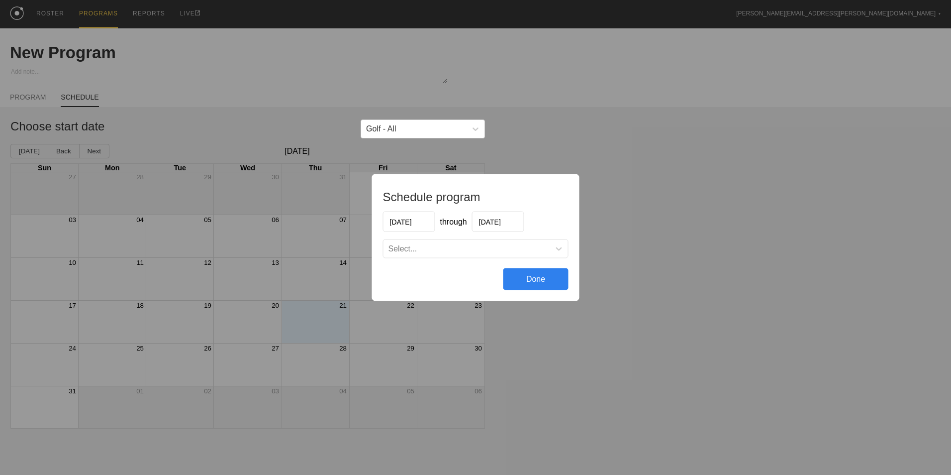
click at [420, 251] on div "Select..." at bounding box center [467, 249] width 167 height 10
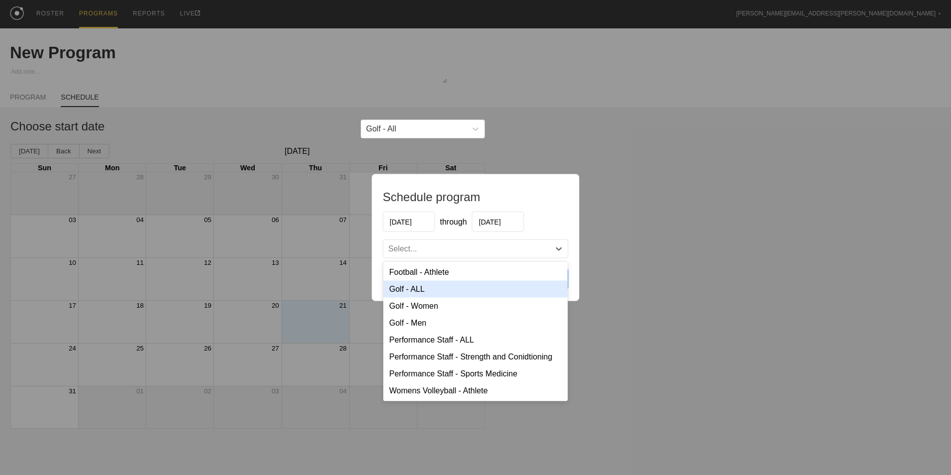
click at [426, 290] on div "Golf - ALL" at bounding box center [476, 289] width 185 height 17
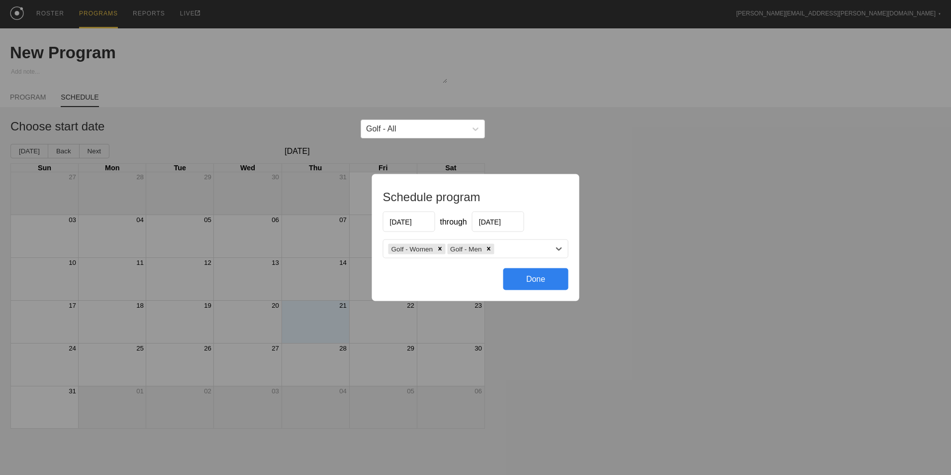
click at [538, 275] on div "Done" at bounding box center [536, 279] width 65 height 22
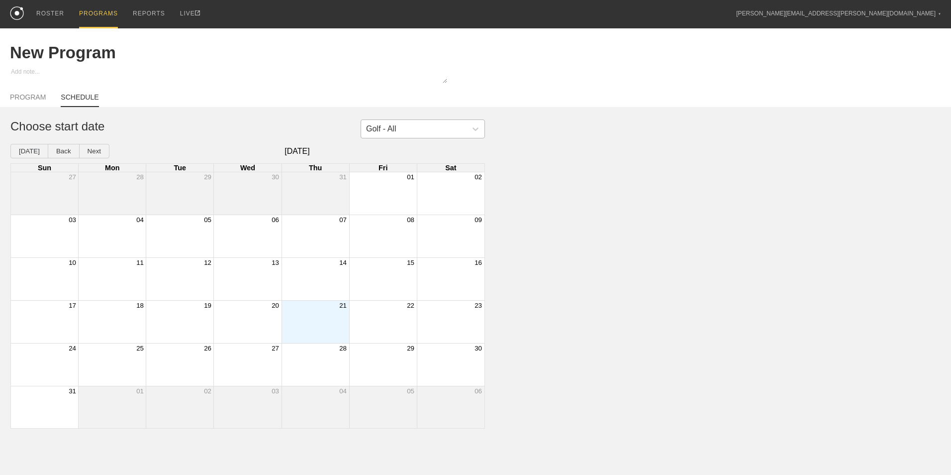
click at [394, 132] on div "Golf - All" at bounding box center [381, 128] width 30 height 9
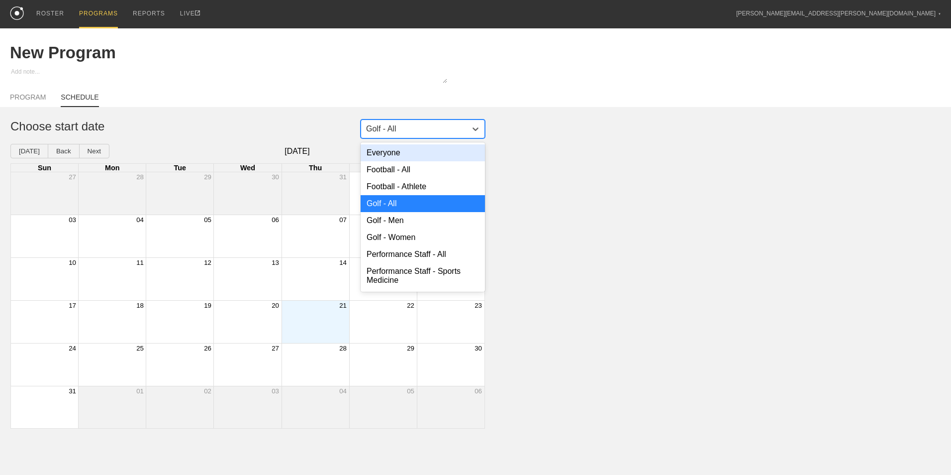
click at [396, 153] on div "Everyone" at bounding box center [423, 152] width 124 height 17
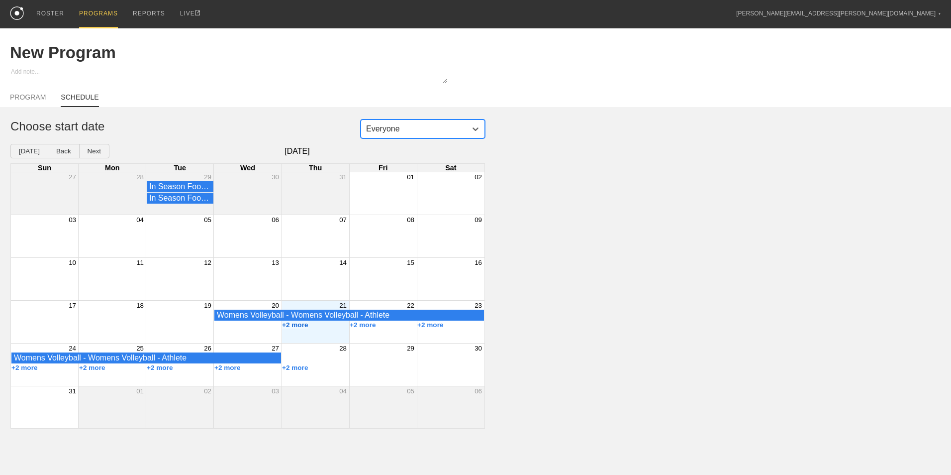
click at [297, 328] on button "+2 more" at bounding box center [295, 324] width 26 height 7
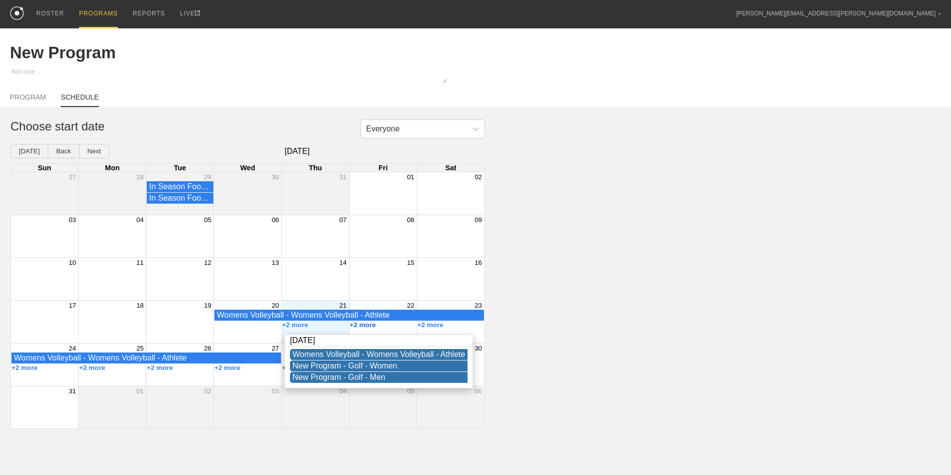
click at [367, 325] on button "+2 more" at bounding box center [363, 324] width 26 height 7
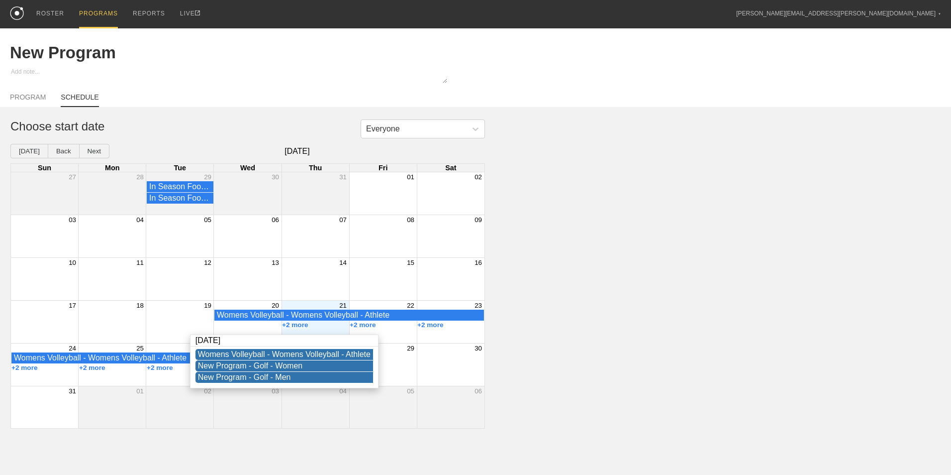
click at [566, 334] on div "Everyone Choose start date [DATE] Back Next [DATE] Sun Mon Tue Wed Thu Fri Sat …" at bounding box center [475, 273] width 951 height 309
